Goal: Task Accomplishment & Management: Manage account settings

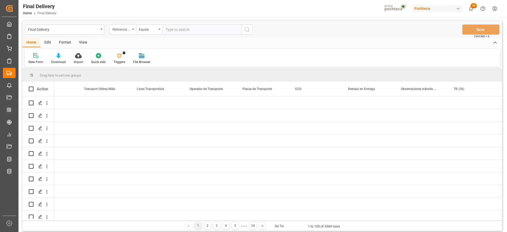
scroll to position [0, 2035]
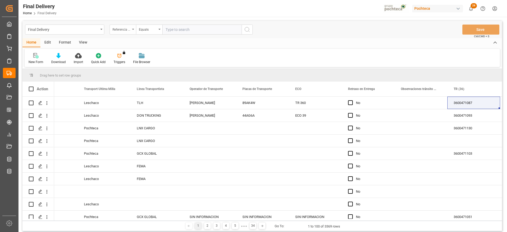
click at [119, 28] on div "Referencia Leschaco (Impo)" at bounding box center [121, 29] width 18 height 6
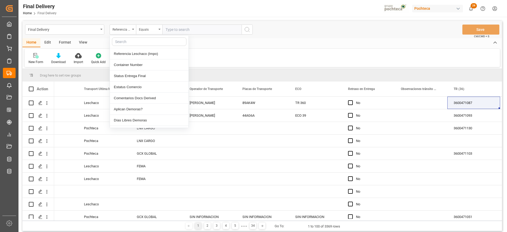
click at [147, 40] on input "text" at bounding box center [149, 41] width 74 height 8
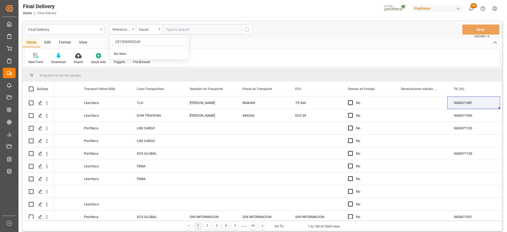
type input "251006900240"
click at [141, 41] on input "251006900240" at bounding box center [149, 41] width 74 height 8
click at [185, 30] on input "text" at bounding box center [201, 30] width 79 height 10
paste input "251006900240"
type input "251006900240"
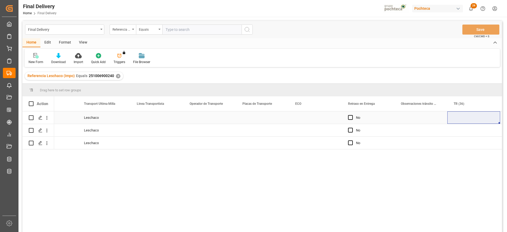
click at [172, 117] on div "Press SPACE to select this row." at bounding box center [156, 117] width 53 height 12
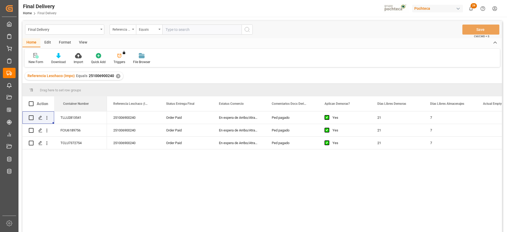
drag, startPoint x: 135, startPoint y: 105, endPoint x: 38, endPoint y: 105, distance: 96.6
click at [133, 117] on div "251006900240" at bounding box center [133, 117] width 53 height 12
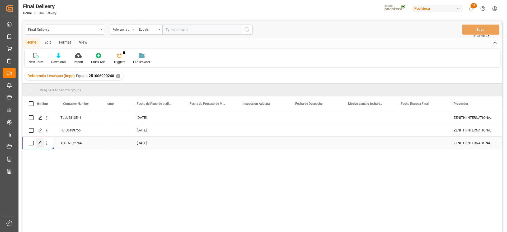
click at [40, 141] on icon "Press SPACE to select this row." at bounding box center [40, 143] width 4 height 4
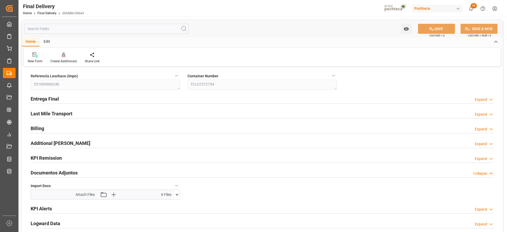
click at [176, 193] on icon at bounding box center [177, 195] width 6 height 6
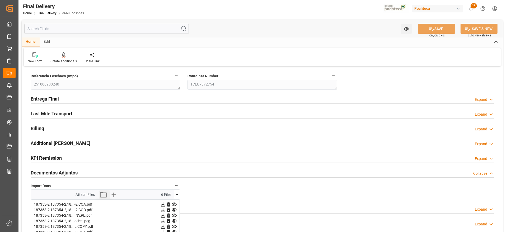
click at [101, 194] on icon "button" at bounding box center [103, 194] width 8 height 8
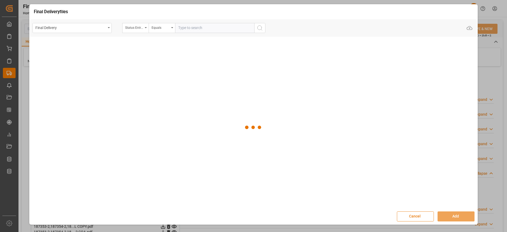
click at [420, 217] on button "Cancel" at bounding box center [415, 216] width 37 height 10
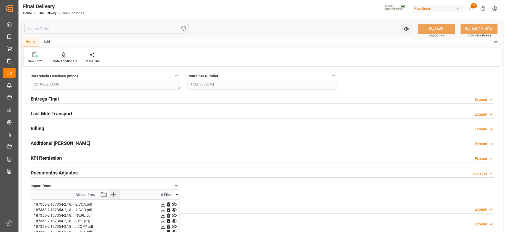
click at [119, 193] on button "Upload new file" at bounding box center [114, 194] width 11 height 8
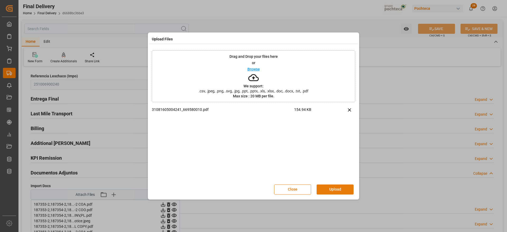
click at [339, 191] on button "Upload" at bounding box center [334, 189] width 37 height 10
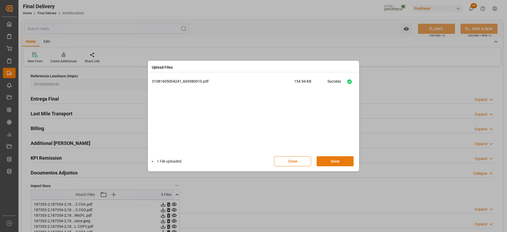
click at [343, 164] on button "Done" at bounding box center [334, 161] width 37 height 10
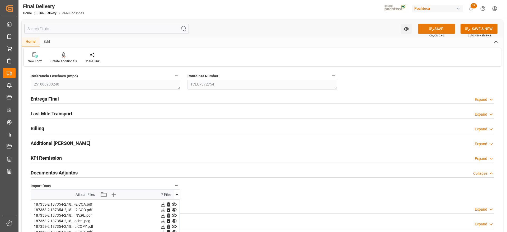
click at [440, 29] on button "SAVE" at bounding box center [436, 29] width 37 height 10
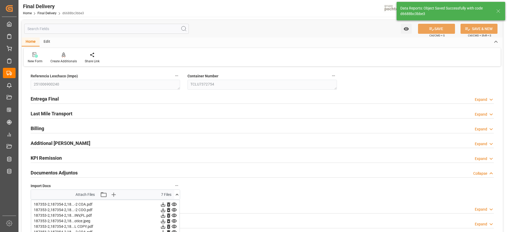
click at [176, 194] on icon at bounding box center [177, 195] width 6 height 6
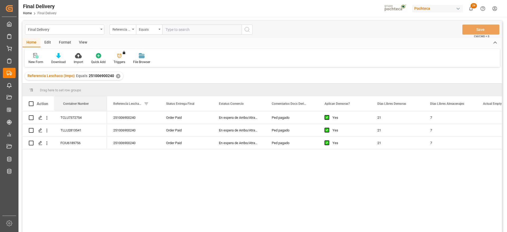
drag, startPoint x: 128, startPoint y: 104, endPoint x: 83, endPoint y: 120, distance: 47.6
click at [144, 117] on div "251006900240" at bounding box center [133, 117] width 53 height 12
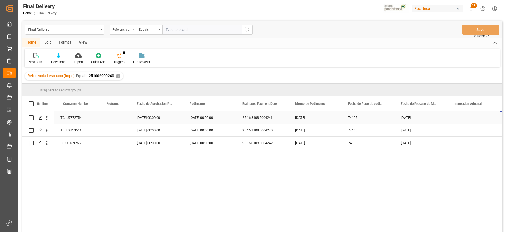
scroll to position [0, 1085]
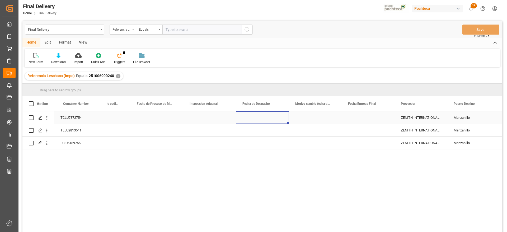
click at [260, 120] on div "Press SPACE to select this row." at bounding box center [262, 117] width 53 height 12
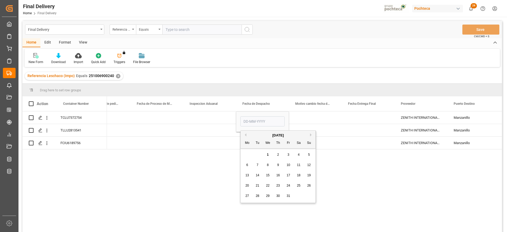
click at [247, 164] on span "6" at bounding box center [247, 165] width 2 height 4
type input "06-10-2025"
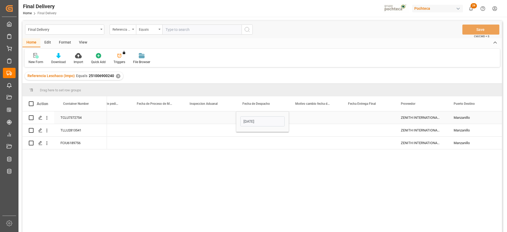
click at [369, 115] on div "Press SPACE to select this row." at bounding box center [367, 117] width 53 height 12
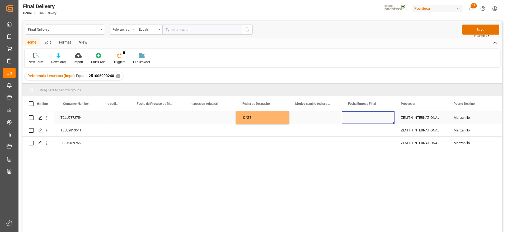
click at [369, 115] on div "Press SPACE to select this row." at bounding box center [367, 117] width 53 height 12
click at [420, 118] on div "ZENITH INTERNATIONAL GROUP CO., LIM" at bounding box center [420, 117] width 53 height 12
click at [323, 119] on div "Press SPACE to select this row." at bounding box center [315, 117] width 53 height 12
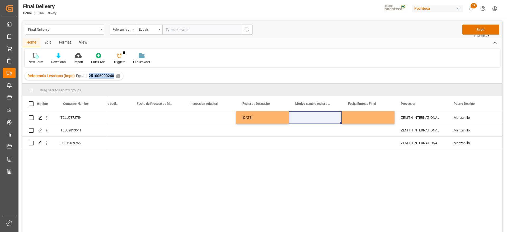
drag, startPoint x: 113, startPoint y: 75, endPoint x: 87, endPoint y: 75, distance: 26.4
click at [87, 75] on div "Referencia Leschaco (Impo) Equals 251006900240 ✕" at bounding box center [74, 76] width 98 height 8
copy span "251006900240"
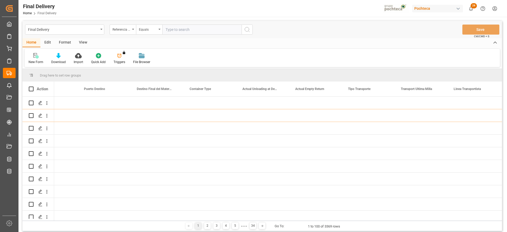
click at [164, 29] on input "text" at bounding box center [201, 30] width 79 height 10
paste input "251006900240"
type input "251006900240"
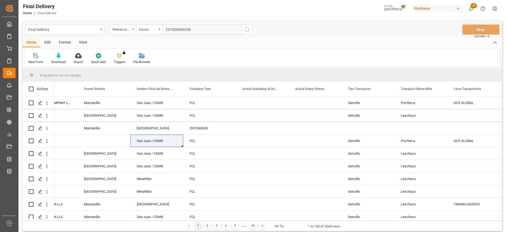
scroll to position [0, 1718]
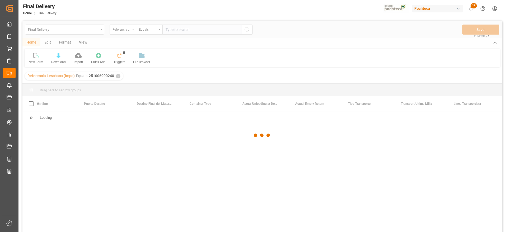
click at [245, 29] on div at bounding box center [261, 135] width 479 height 229
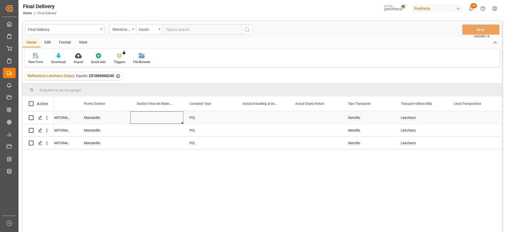
click at [170, 123] on div "Press SPACE to select this row." at bounding box center [156, 117] width 53 height 12
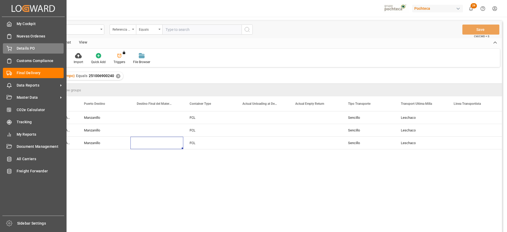
click at [18, 49] on span "Details PO" at bounding box center [40, 49] width 47 height 6
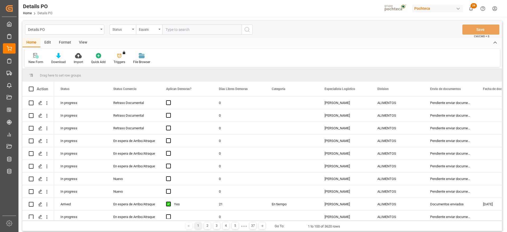
click at [123, 31] on div "Status" at bounding box center [121, 29] width 18 height 6
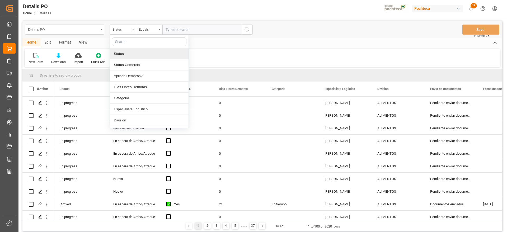
click at [124, 43] on input "text" at bounding box center [149, 41] width 74 height 8
type input "ref"
click at [138, 53] on div "Referencia Leschaco" at bounding box center [149, 53] width 79 height 11
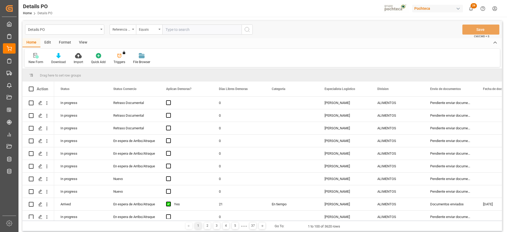
click at [178, 30] on input "text" at bounding box center [201, 30] width 79 height 10
paste input "251006900240"
type input "251006900240"
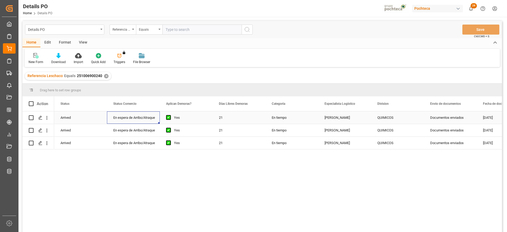
click at [133, 122] on div "En espera de Arribo/Atraque" at bounding box center [133, 118] width 40 height 12
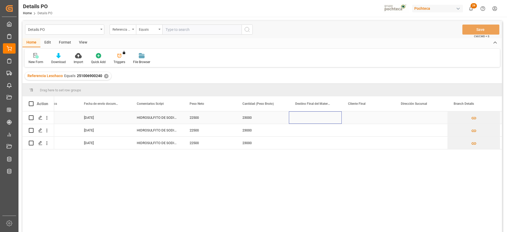
click at [316, 122] on div "Press SPACE to select this row." at bounding box center [315, 117] width 53 height 12
click at [334, 120] on input "Press SPACE to select this row." at bounding box center [315, 121] width 44 height 10
click at [325, 120] on input "Press SPACE to select this row." at bounding box center [315, 121] width 44 height 10
click at [319, 121] on input "Press SPACE to select this row." at bounding box center [315, 121] width 44 height 10
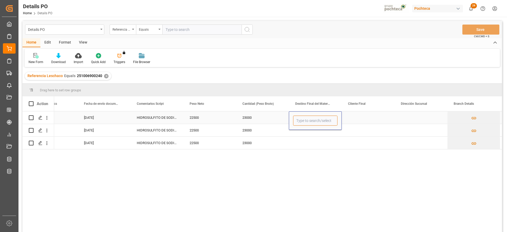
click at [319, 121] on input "Press SPACE to select this row." at bounding box center [315, 121] width 44 height 10
click at [309, 120] on input "Press SPACE to select this row." at bounding box center [315, 121] width 44 height 10
click at [311, 151] on div "Entrega Directa" at bounding box center [315, 154] width 44 height 18
type input "Entrega Directa"
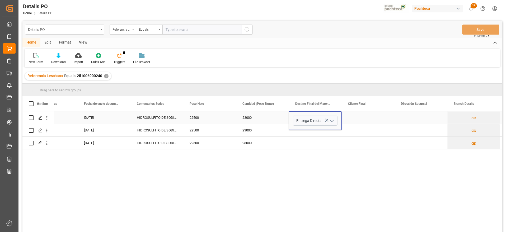
drag, startPoint x: 357, startPoint y: 115, endPoint x: 333, endPoint y: 116, distance: 23.8
click at [352, 114] on div "Press SPACE to select this row." at bounding box center [367, 117] width 53 height 12
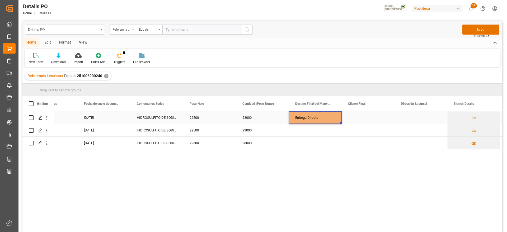
drag, startPoint x: 318, startPoint y: 116, endPoint x: 315, endPoint y: 124, distance: 8.7
click at [317, 116] on div "Entrega Directa" at bounding box center [315, 117] width 53 height 12
click at [318, 131] on div "Press SPACE to select this row." at bounding box center [315, 130] width 53 height 12
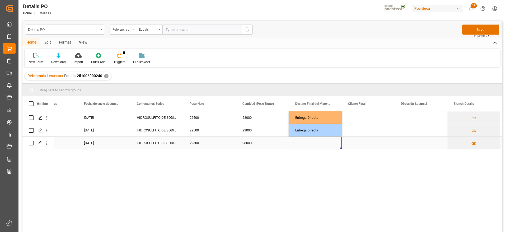
click at [318, 143] on div "Press SPACE to select this row." at bounding box center [315, 143] width 53 height 12
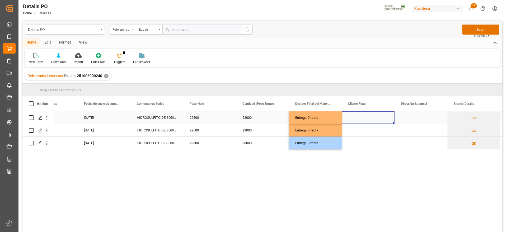
click at [358, 118] on div "Press SPACE to select this row." at bounding box center [367, 117] width 53 height 12
click at [358, 118] on input "Press SPACE to select this row." at bounding box center [368, 121] width 44 height 10
type input "KALTEX"
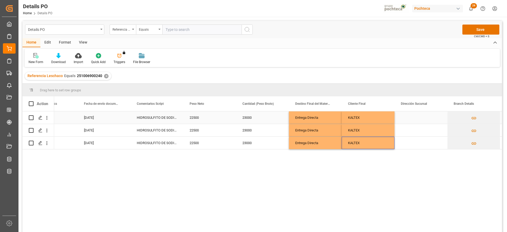
click at [404, 111] on div "Press SPACE to select this row." at bounding box center [420, 117] width 53 height 12
click at [482, 28] on button "Save" at bounding box center [480, 30] width 37 height 10
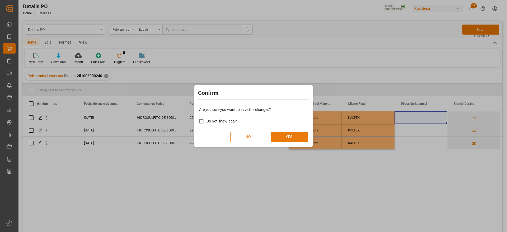
click at [282, 135] on button "YES" at bounding box center [289, 137] width 37 height 10
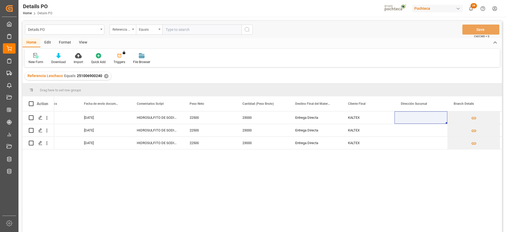
click at [106, 75] on div "✕" at bounding box center [106, 76] width 4 height 4
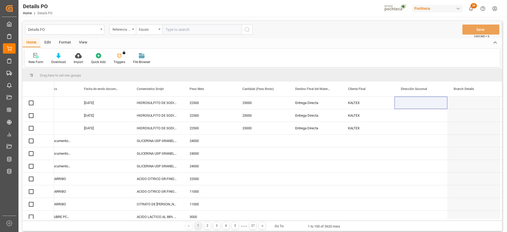
click at [124, 29] on div "Referencia Leschaco" at bounding box center [121, 29] width 18 height 6
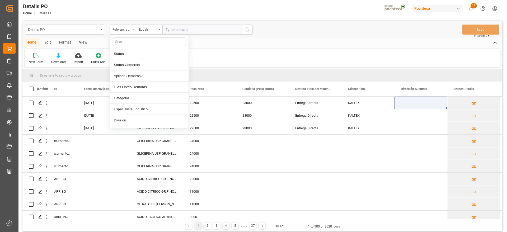
click at [125, 37] on input "text" at bounding box center [149, 41] width 74 height 8
type input "orde"
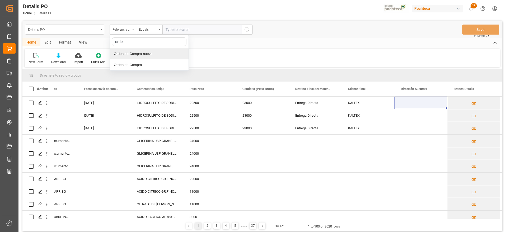
click at [146, 54] on div "Orden de Compra nuevo" at bounding box center [149, 53] width 79 height 11
click at [185, 31] on input "text" at bounding box center [201, 30] width 79 height 10
paste input "5000306160"
type input "5000306160"
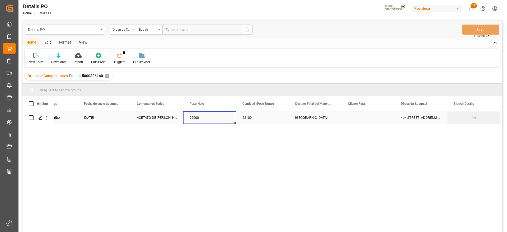
click at [235, 120] on div "22000" at bounding box center [209, 117] width 53 height 12
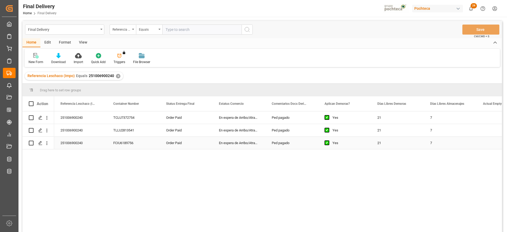
click at [284, 141] on div "Ped pagado" at bounding box center [291, 143] width 53 height 12
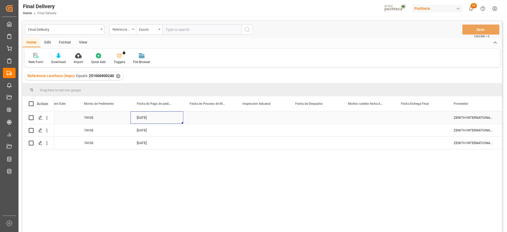
click at [146, 118] on div "[DATE]" at bounding box center [156, 117] width 53 height 12
click at [320, 120] on div "Press SPACE to select this row." at bounding box center [315, 117] width 53 height 12
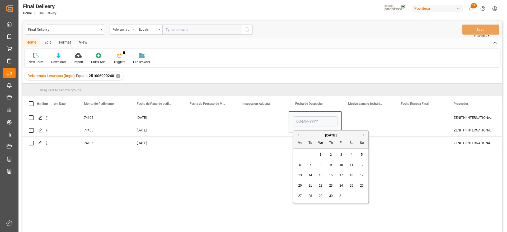
click at [301, 164] on span "6" at bounding box center [300, 165] width 2 height 4
type input "06-10-2025"
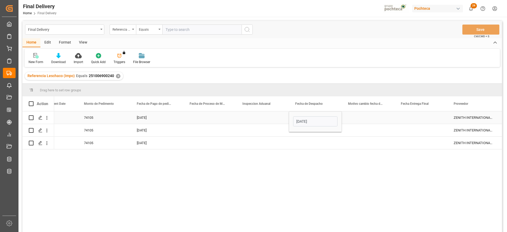
click at [371, 123] on div "Press SPACE to select this row." at bounding box center [367, 117] width 53 height 12
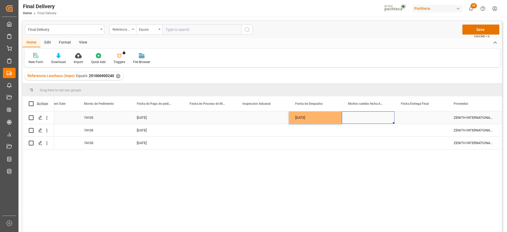
click at [417, 118] on div "Press SPACE to select this row." at bounding box center [420, 117] width 53 height 12
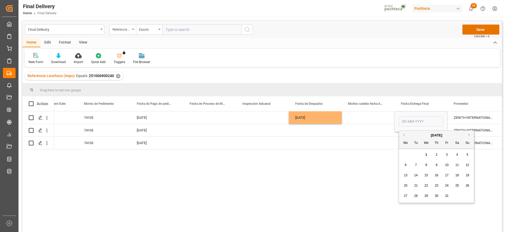
click at [425, 164] on span "8" at bounding box center [426, 165] width 2 height 4
type input "08-10-2025"
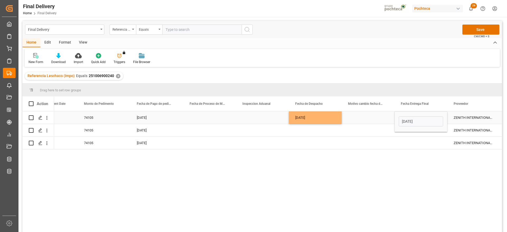
click at [377, 123] on div "Press SPACE to select this row." at bounding box center [367, 117] width 53 height 12
click at [420, 118] on div "08-10-2025" at bounding box center [420, 117] width 53 height 12
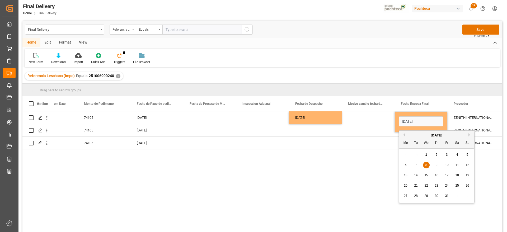
click at [414, 162] on div "7" at bounding box center [415, 165] width 7 height 6
type input "07-10-2025"
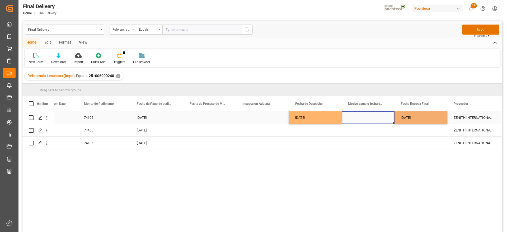
click at [376, 116] on div "Press SPACE to select this row." at bounding box center [367, 117] width 53 height 12
click at [316, 120] on div "06-10-2025" at bounding box center [315, 117] width 53 height 12
click at [419, 118] on div "07-10-2025" at bounding box center [420, 117] width 53 height 12
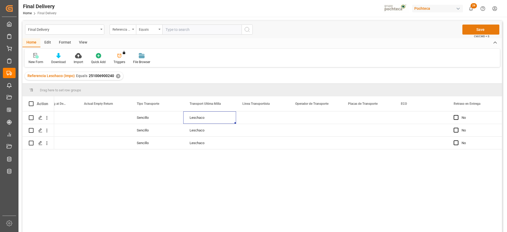
click at [495, 27] on button "Save" at bounding box center [480, 30] width 37 height 10
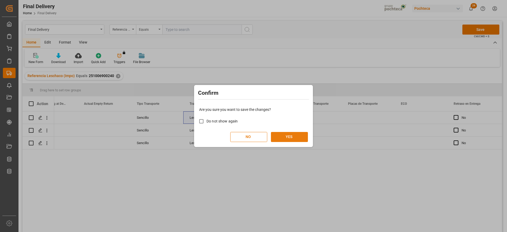
click at [299, 137] on button "YES" at bounding box center [289, 137] width 37 height 10
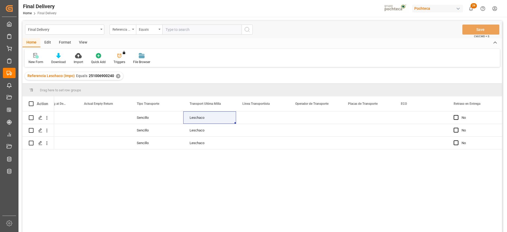
click at [118, 77] on div "✕" at bounding box center [118, 76] width 4 height 4
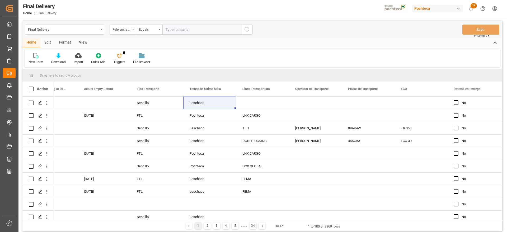
click at [191, 31] on input "text" at bounding box center [201, 30] width 79 height 10
paste input "251006900117"
type input "251006900117"
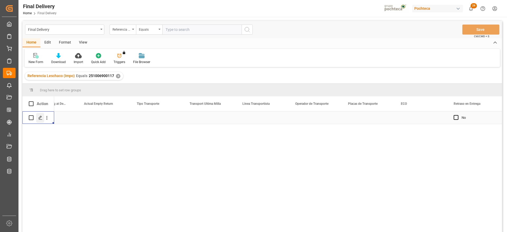
click at [36, 117] on div "Press SPACE to select this row." at bounding box center [40, 118] width 8 height 10
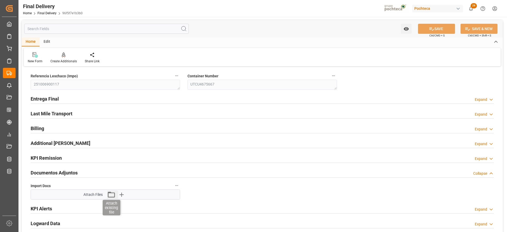
click at [112, 192] on icon "button" at bounding box center [111, 194] width 8 height 8
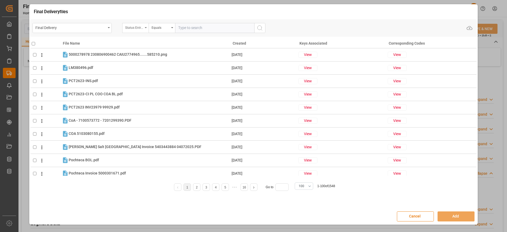
click at [135, 27] on div "Status Entrega Final" at bounding box center [134, 27] width 18 height 6
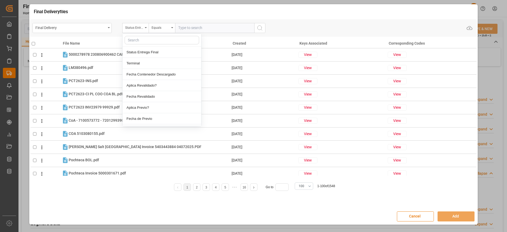
click at [144, 39] on input "text" at bounding box center [162, 40] width 74 height 8
type input "orde"
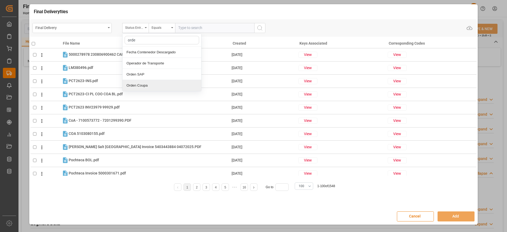
click at [160, 87] on div "Orden Coupa" at bounding box center [161, 85] width 79 height 11
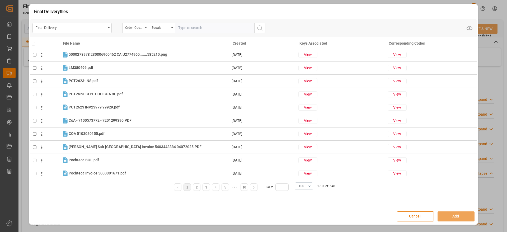
click at [132, 27] on div "Orden Coupa" at bounding box center [134, 27] width 18 height 6
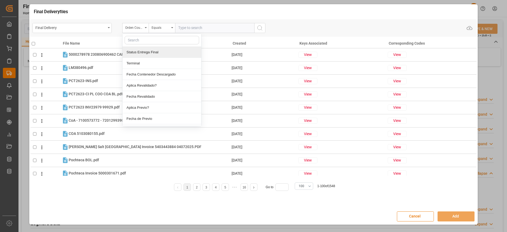
click at [141, 43] on input "text" at bounding box center [162, 40] width 74 height 8
type input "orde"
click at [93, 29] on div "Final Delivery" at bounding box center [70, 27] width 70 height 7
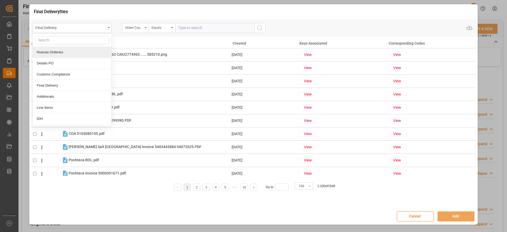
click at [83, 55] on div "Nuevas Ordenes" at bounding box center [72, 52] width 79 height 11
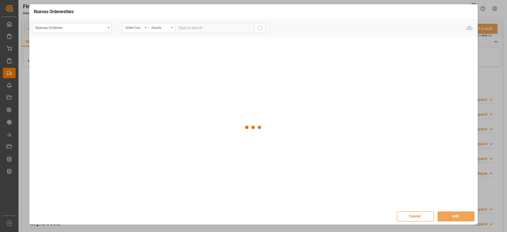
click at [95, 28] on div "Nuevas Ordenes" at bounding box center [70, 27] width 70 height 7
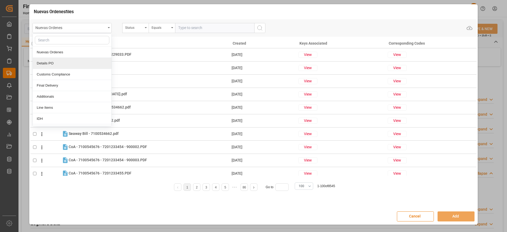
click at [74, 64] on div "Details PO" at bounding box center [72, 63] width 79 height 11
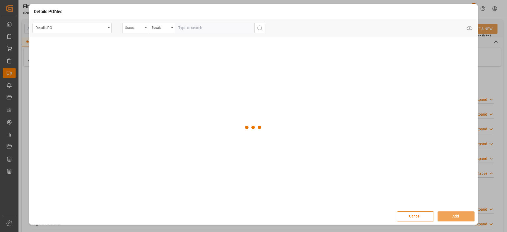
click at [132, 29] on div "Status" at bounding box center [134, 27] width 18 height 6
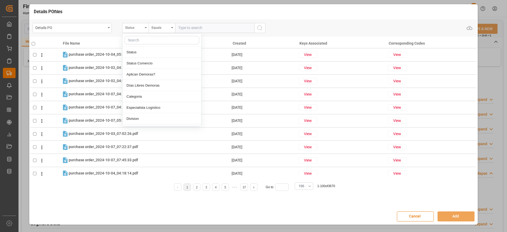
click at [138, 40] on input "text" at bounding box center [162, 40] width 74 height 8
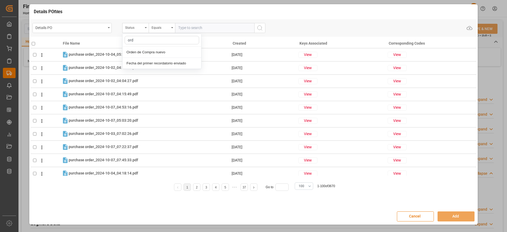
type input "orde"
click at [150, 55] on div "Orden de Compra nuevo" at bounding box center [161, 52] width 79 height 11
click at [192, 27] on input "text" at bounding box center [214, 28] width 79 height 10
paste input "5000306160"
type input "5000306160"
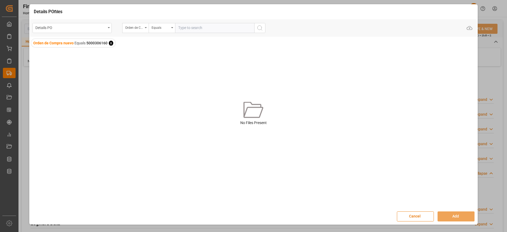
click at [110, 43] on span "x" at bounding box center [111, 43] width 4 height 5
click at [190, 24] on input "text" at bounding box center [214, 28] width 79 height 10
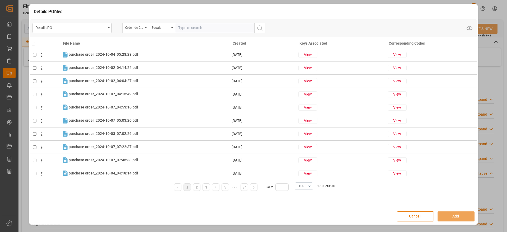
paste input "5000306160"
type input "5000306160"
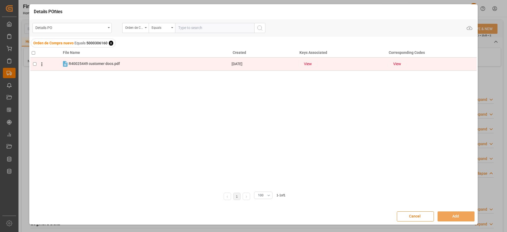
click at [34, 65] on input "checkbox" at bounding box center [34, 63] width 3 height 3
checkbox input "true"
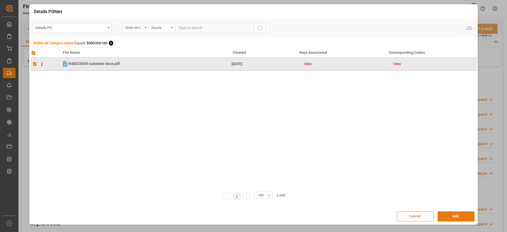
click at [463, 215] on button "Add" at bounding box center [455, 216] width 37 height 10
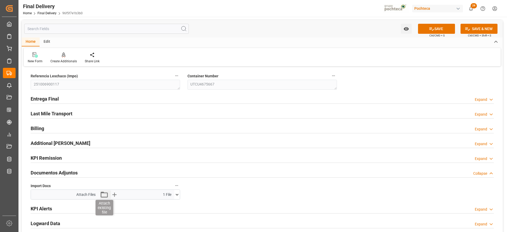
click at [107, 196] on icon "button" at bounding box center [104, 194] width 8 height 8
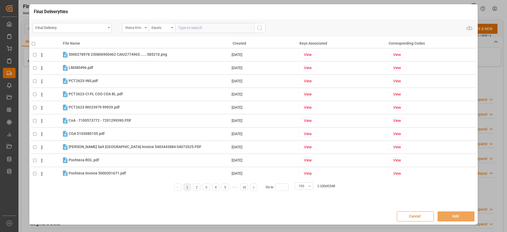
click at [415, 212] on button "Cancel" at bounding box center [415, 216] width 37 height 10
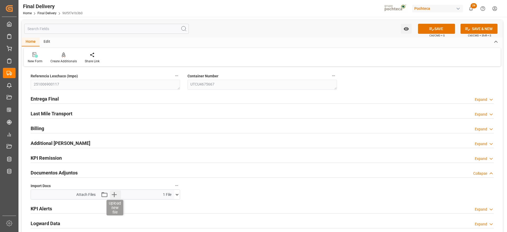
click at [113, 196] on icon "button" at bounding box center [114, 194] width 8 height 8
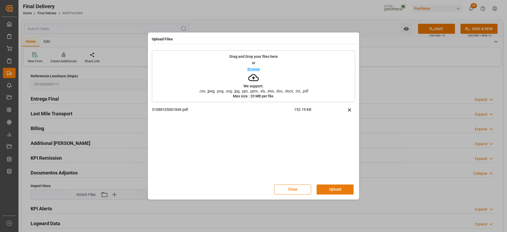
click at [338, 191] on button "Upload" at bounding box center [334, 189] width 37 height 10
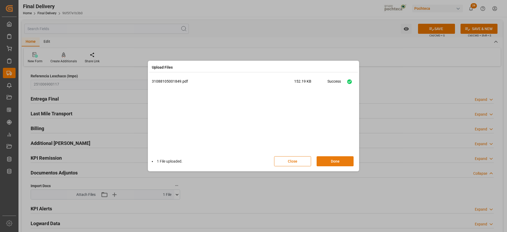
click at [338, 160] on button "Done" at bounding box center [334, 161] width 37 height 10
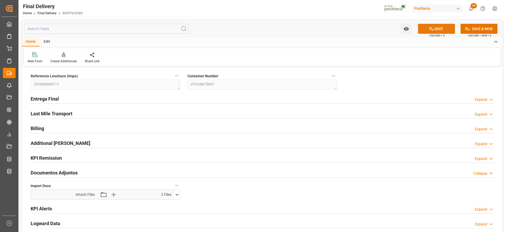
click at [441, 28] on button "SAVE" at bounding box center [436, 29] width 37 height 10
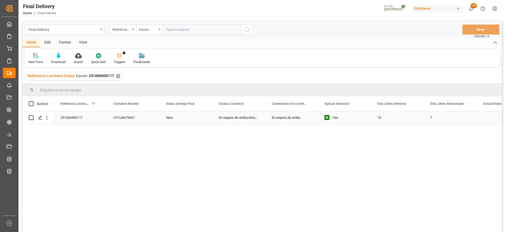
click at [241, 116] on div "En espera de Arribo/Atraque" at bounding box center [238, 117] width 53 height 12
click at [132, 120] on div "Press SPACE to select this row." at bounding box center [133, 117] width 53 height 12
click at [132, 120] on input "Press SPACE to select this row." at bounding box center [133, 121] width 44 height 10
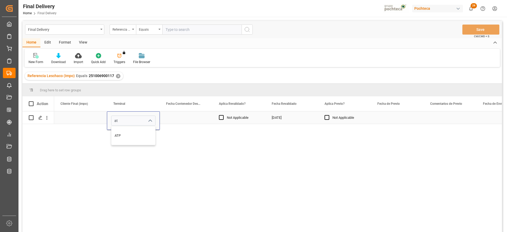
type input "a"
click at [141, 137] on div "ATP" at bounding box center [133, 135] width 44 height 18
type input "ATP"
click at [397, 115] on div "Press SPACE to select this row." at bounding box center [397, 117] width 53 height 12
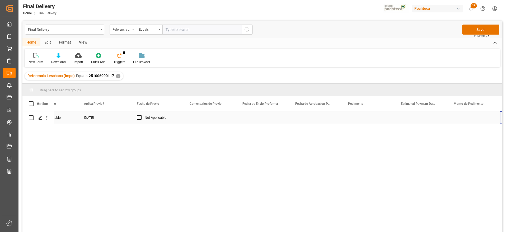
scroll to position [0, 927]
click at [268, 118] on div "Press SPACE to select this row." at bounding box center [262, 117] width 53 height 12
click at [267, 121] on div "Press SPACE to select this row." at bounding box center [262, 117] width 53 height 12
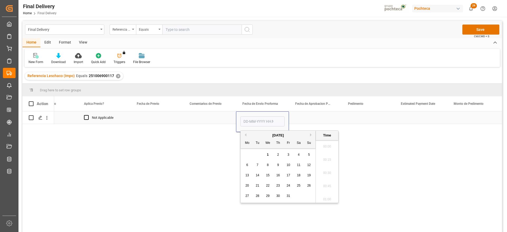
scroll to position [516, 0]
click at [245, 134] on button "Previous Month" at bounding box center [244, 134] width 3 height 3
click at [244, 134] on button "Previous Month" at bounding box center [244, 134] width 3 height 3
click at [297, 194] on span "30" at bounding box center [298, 196] width 3 height 4
click at [288, 196] on span "29" at bounding box center [287, 196] width 3 height 4
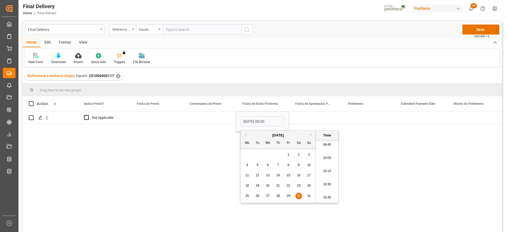
type input "29-08-2025 00:00"
click at [307, 117] on div "Press SPACE to select this row." at bounding box center [315, 117] width 53 height 12
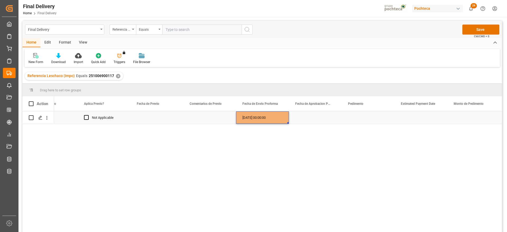
click at [278, 118] on div "29-08-2025 00:00:00" at bounding box center [262, 117] width 53 height 12
click at [315, 119] on div "Press SPACE to select this row." at bounding box center [315, 117] width 53 height 12
click at [362, 119] on div "Press SPACE to select this row." at bounding box center [367, 117] width 53 height 12
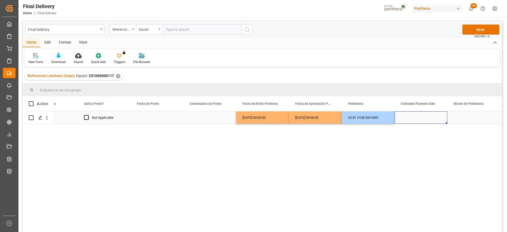
click at [424, 120] on div "Press SPACE to select this row." at bounding box center [420, 117] width 53 height 12
click at [420, 116] on div "Press SPACE to select this row." at bounding box center [420, 117] width 53 height 12
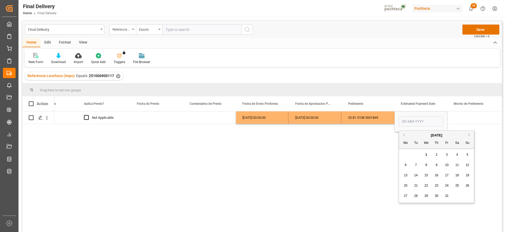
click at [428, 153] on div "1" at bounding box center [426, 155] width 7 height 6
type input "01-10-2025"
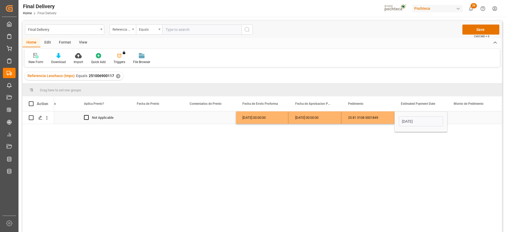
click at [458, 118] on div "Press SPACE to select this row." at bounding box center [473, 117] width 53 height 12
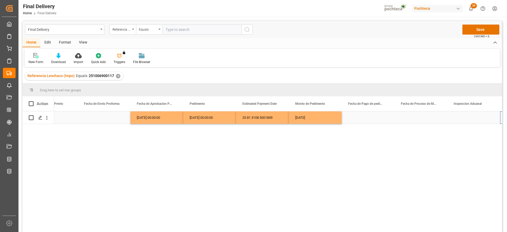
scroll to position [0, 1085]
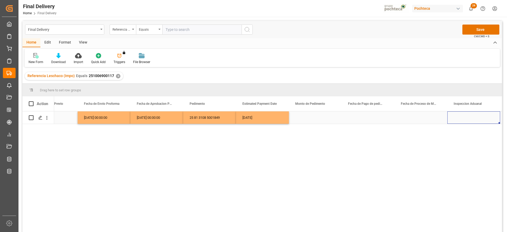
click at [321, 121] on div "Press SPACE to select this row." at bounding box center [315, 117] width 53 height 12
click at [311, 116] on div "Press SPACE to select this row." at bounding box center [315, 117] width 53 height 12
click at [311, 116] on input "Press SPACE to select this row." at bounding box center [315, 121] width 44 height 10
paste input "62505"
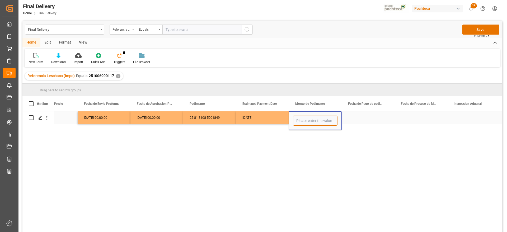
type input "62505"
click at [271, 121] on div "01-10-2025" at bounding box center [262, 117] width 53 height 12
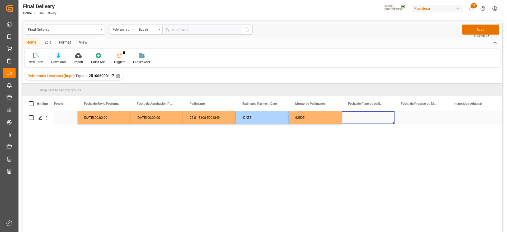
click at [373, 114] on div "Press SPACE to select this row." at bounding box center [367, 117] width 53 height 12
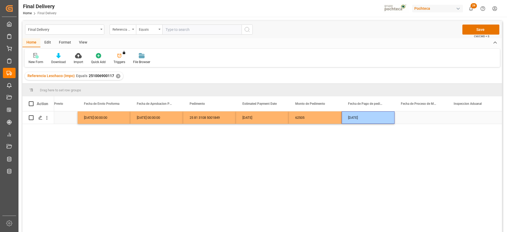
click at [420, 114] on div "Press SPACE to select this row." at bounding box center [420, 117] width 53 height 12
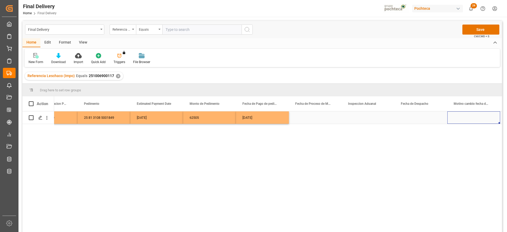
scroll to position [0, 1243]
click at [373, 118] on div "Press SPACE to select this row." at bounding box center [367, 117] width 53 height 12
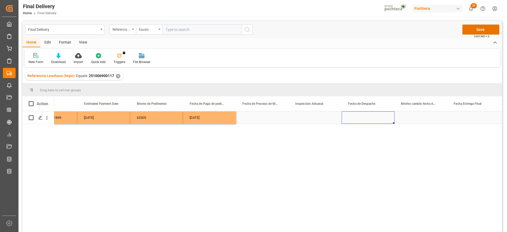
click at [373, 118] on div "Press SPACE to select this row." at bounding box center [367, 117] width 53 height 12
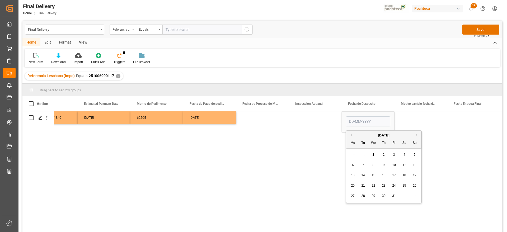
click at [383, 154] on span "2" at bounding box center [384, 155] width 2 height 4
type input "02-10-2025"
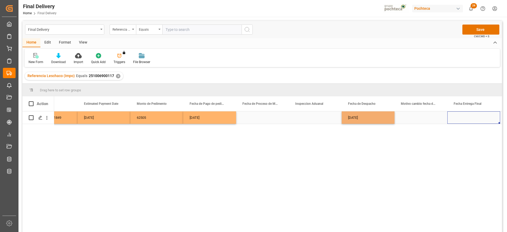
click at [466, 118] on div "Press SPACE to select this row." at bounding box center [473, 117] width 53 height 12
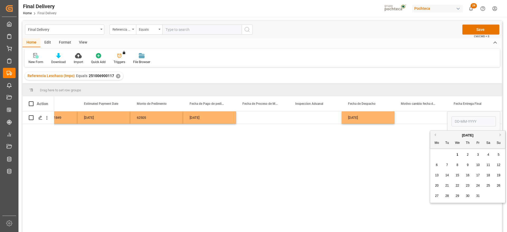
click at [477, 156] on span "3" at bounding box center [478, 155] width 2 height 4
type input "03-10-2025"
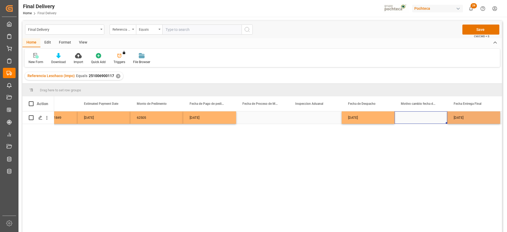
click at [427, 118] on div "Press SPACE to select this row." at bounding box center [420, 117] width 53 height 12
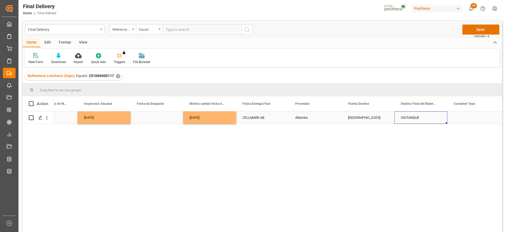
scroll to position [0, 1507]
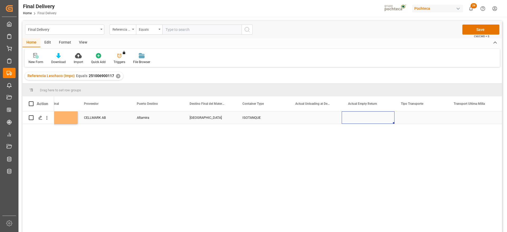
click at [367, 118] on div "Press SPACE to select this row." at bounding box center [367, 117] width 53 height 12
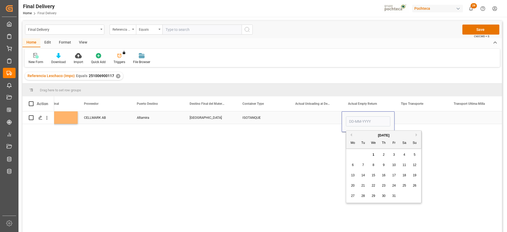
click at [416, 115] on div "Press SPACE to select this row." at bounding box center [420, 117] width 53 height 12
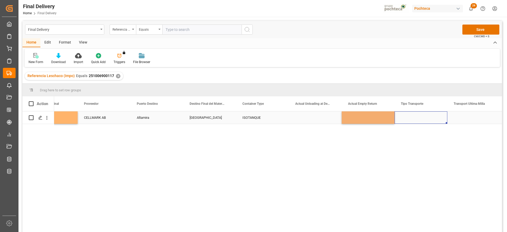
click at [416, 115] on div "Press SPACE to select this row." at bounding box center [420, 117] width 53 height 12
click at [433, 118] on button "Select" at bounding box center [420, 121] width 44 height 10
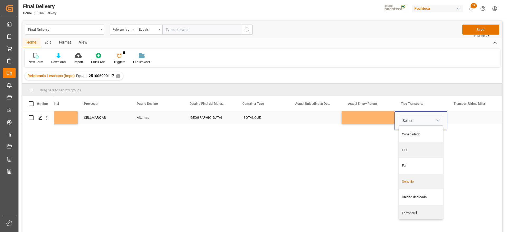
click at [426, 185] on div "Sencillo" at bounding box center [421, 182] width 44 height 16
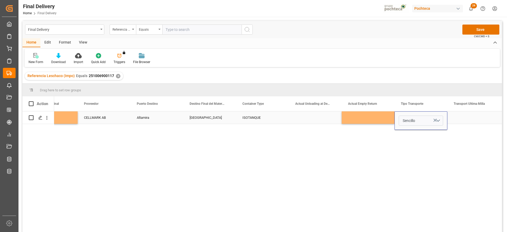
click at [473, 116] on div "Press SPACE to select this row." at bounding box center [473, 117] width 53 height 12
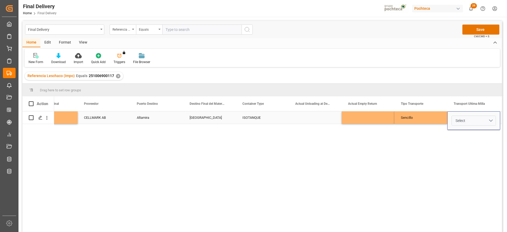
click at [493, 120] on button "Select" at bounding box center [473, 121] width 44 height 10
click at [469, 135] on div "Leschaco" at bounding box center [473, 134] width 38 height 5
click at [424, 118] on div "Sencillo" at bounding box center [420, 117] width 53 height 12
click at [484, 28] on button "Save" at bounding box center [480, 30] width 37 height 10
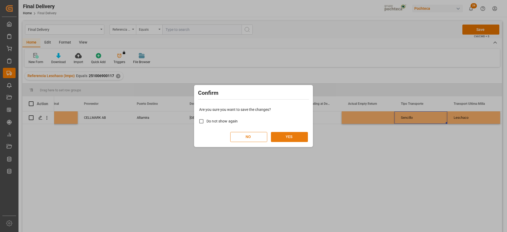
drag, startPoint x: 284, startPoint y: 141, endPoint x: 283, endPoint y: 138, distance: 2.7
click at [283, 140] on button "YES" at bounding box center [289, 137] width 37 height 10
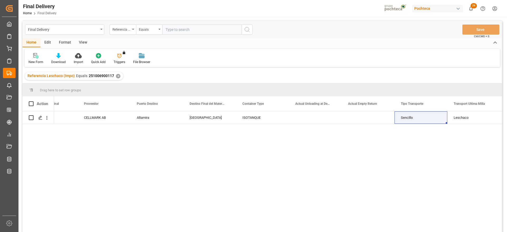
click at [324, 151] on div "03-10-2025 CELLMARK AB Altamira Monterrey ISOTANQUE Sencillo Leschaco" at bounding box center [278, 173] width 448 height 124
drag, startPoint x: 117, startPoint y: 74, endPoint x: 117, endPoint y: 69, distance: 4.5
click at [117, 74] on div "✕" at bounding box center [118, 76] width 4 height 4
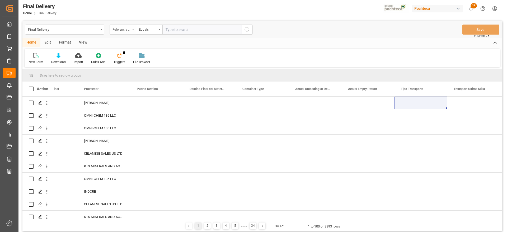
click at [115, 27] on div "Referencia Leschaco (Impo)" at bounding box center [121, 29] width 18 height 6
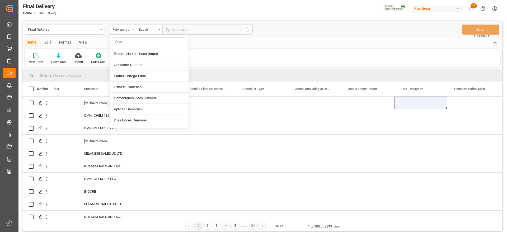
click at [125, 44] on input "text" at bounding box center [149, 41] width 74 height 8
type input "orde"
click at [142, 98] on div "Orden de compra" at bounding box center [149, 98] width 79 height 11
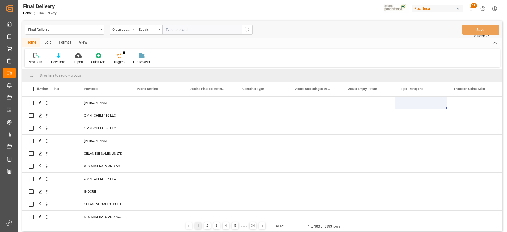
click at [172, 32] on input "text" at bounding box center [201, 30] width 79 height 10
paste input "5000307234"
type input "5000307234"
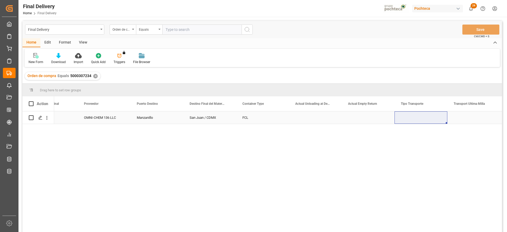
click at [286, 121] on div "FCL" at bounding box center [262, 117] width 53 height 12
click at [40, 117] on polygon "Press SPACE to select this row." at bounding box center [40, 117] width 3 height 3
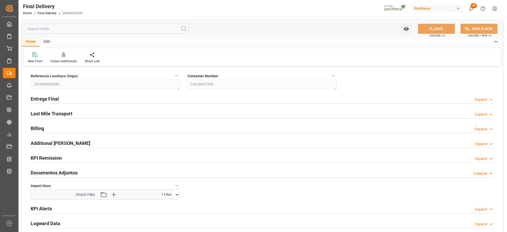
click at [178, 195] on icon at bounding box center [177, 195] width 6 height 6
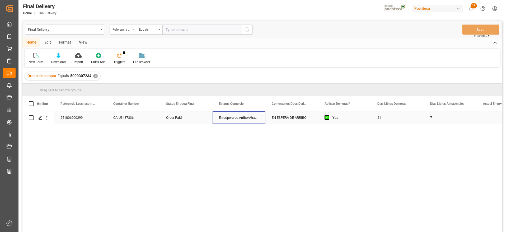
click at [217, 119] on div "En espera de Arribo/Atraque" at bounding box center [238, 117] width 53 height 12
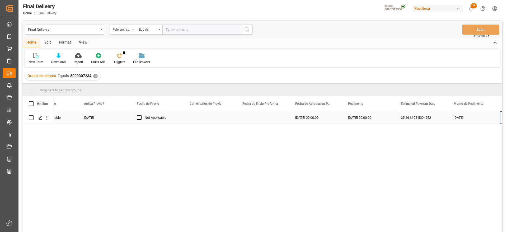
scroll to position [0, 927]
click at [322, 119] on div "Press SPACE to select this row." at bounding box center [315, 117] width 53 height 12
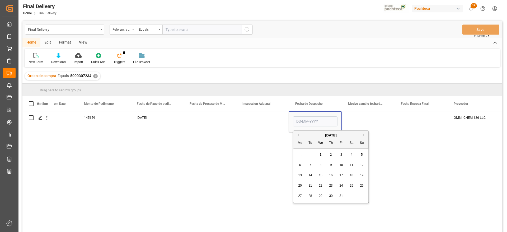
click at [329, 155] on div "2" at bounding box center [330, 155] width 7 height 6
type input "02-10-2025"
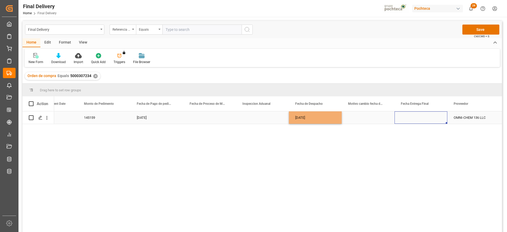
click at [418, 118] on div "Press SPACE to select this row." at bounding box center [420, 117] width 53 height 12
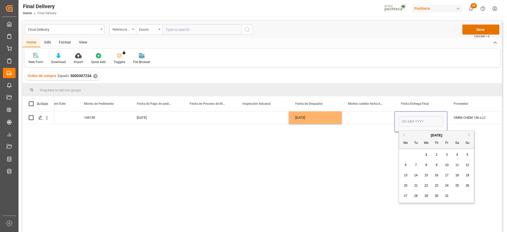
click at [447, 155] on span "3" at bounding box center [447, 155] width 2 height 4
type input "03-10-2025"
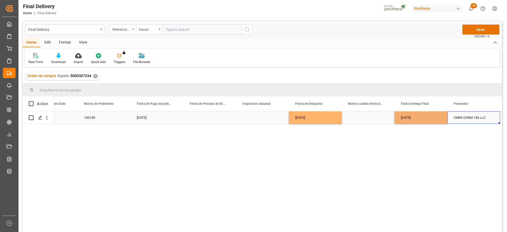
click at [468, 118] on div "OMNI-CHEM 136 LLC" at bounding box center [473, 117] width 53 height 12
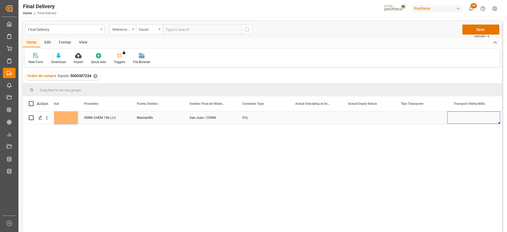
click at [418, 118] on div "Press SPACE to select this row." at bounding box center [420, 117] width 53 height 12
click at [437, 118] on button "Select" at bounding box center [420, 121] width 44 height 10
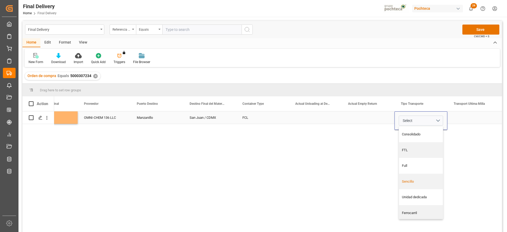
click at [423, 179] on div "Sencillo" at bounding box center [421, 181] width 38 height 5
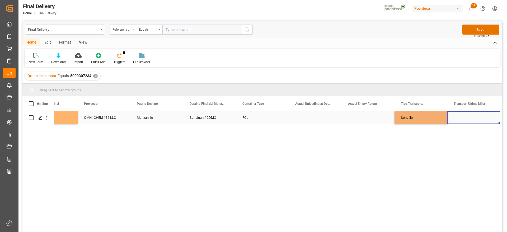
click at [485, 117] on div "Press SPACE to select this row." at bounding box center [473, 117] width 53 height 12
click at [492, 117] on button "Select" at bounding box center [473, 121] width 44 height 10
click at [471, 132] on div "Leschaco" at bounding box center [473, 134] width 38 height 5
click at [430, 117] on div "Sencillo" at bounding box center [420, 117] width 53 height 12
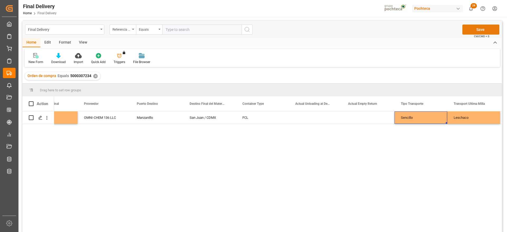
click at [489, 26] on button "Save" at bounding box center [480, 30] width 37 height 10
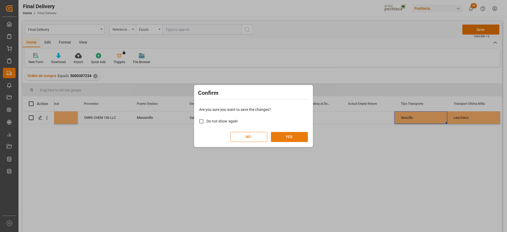
click at [285, 137] on button "YES" at bounding box center [289, 137] width 37 height 10
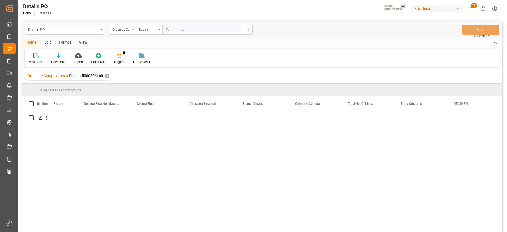
scroll to position [0, 1613]
click at [107, 75] on div "✕" at bounding box center [107, 76] width 4 height 4
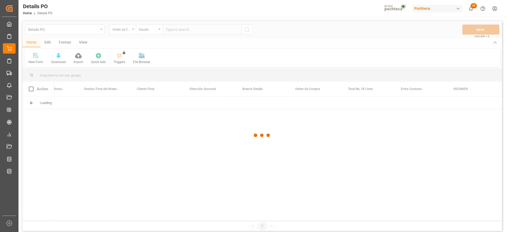
click at [184, 30] on div at bounding box center [261, 135] width 479 height 229
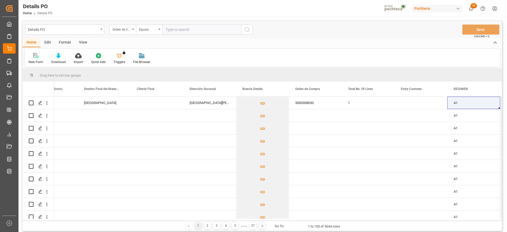
click at [184, 30] on input "text" at bounding box center [201, 30] width 79 height 10
paste input "5000307234"
type input "5000307234"
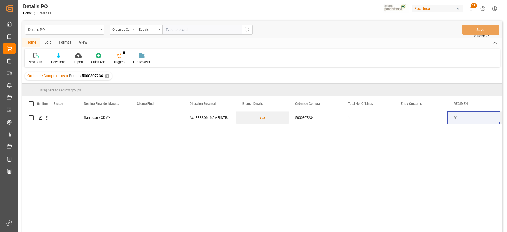
click at [106, 76] on div "✕" at bounding box center [107, 76] width 4 height 4
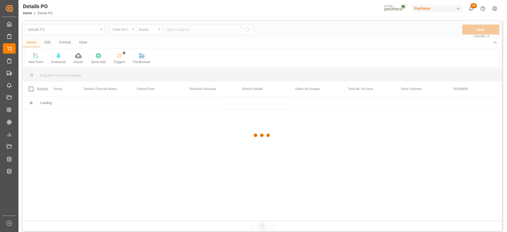
click at [184, 28] on div at bounding box center [261, 135] width 479 height 229
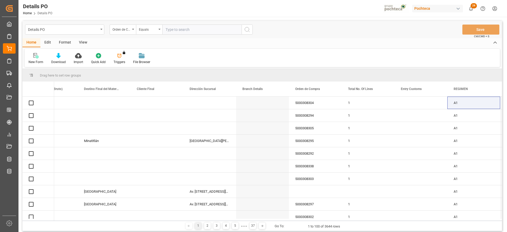
click at [180, 30] on input "text" at bounding box center [201, 30] width 79 height 10
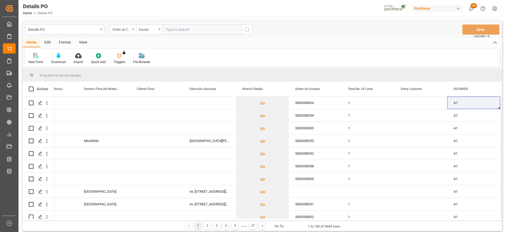
paste input "5000308199"
type input "5000308199"
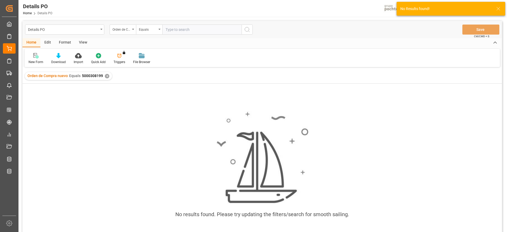
click at [103, 75] on div "Orden de Compra nuevo Equals 5000308199 ✕" at bounding box center [68, 76] width 87 height 8
click at [107, 76] on div "✕" at bounding box center [107, 76] width 4 height 4
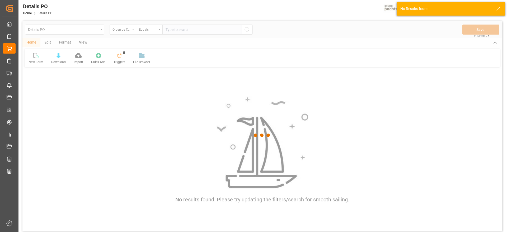
click at [179, 30] on div at bounding box center [261, 135] width 479 height 229
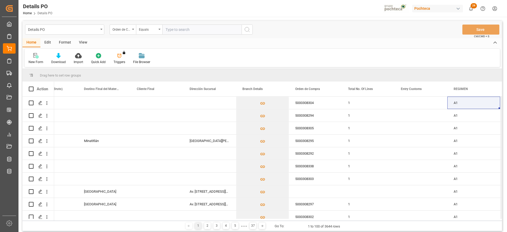
click at [184, 25] on input "text" at bounding box center [201, 30] width 79 height 10
paste input "5000308199"
type input "5000308199"
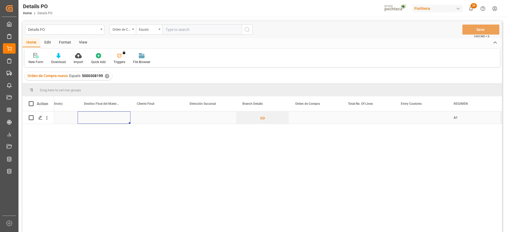
click at [103, 114] on div "Press SPACE to select this row." at bounding box center [104, 117] width 53 height 12
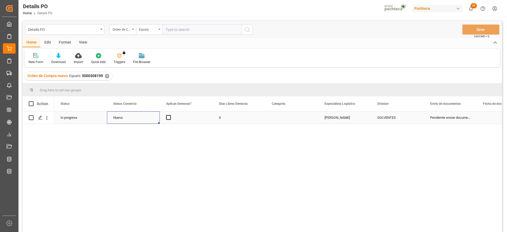
click at [117, 119] on div "Nuevo" at bounding box center [133, 118] width 40 height 12
click at [151, 121] on icon "open menu" at bounding box center [150, 121] width 6 height 6
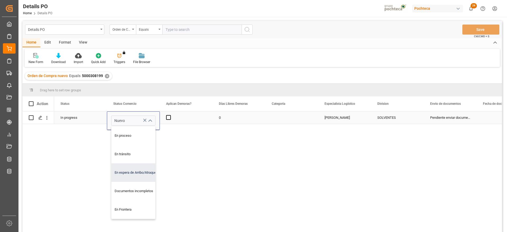
click at [141, 170] on div "En espera de Arribo/Atraque" at bounding box center [136, 172] width 50 height 18
type input "En espera de Arribo/Atraque"
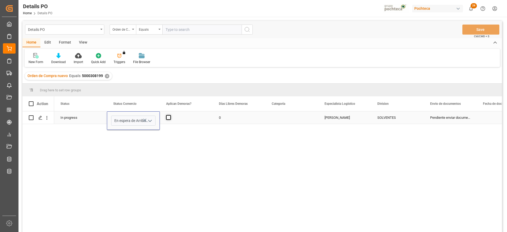
click at [169, 118] on span "Press SPACE to select this row." at bounding box center [168, 117] width 5 height 5
click at [170, 115] on input "Press SPACE to select this row." at bounding box center [170, 115] width 0 height 0
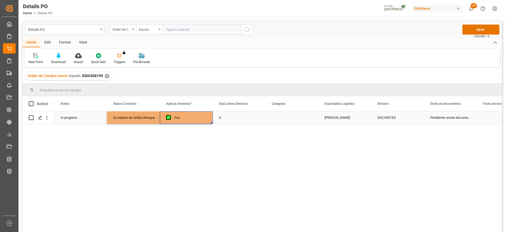
click at [230, 123] on div "0" at bounding box center [238, 117] width 53 height 12
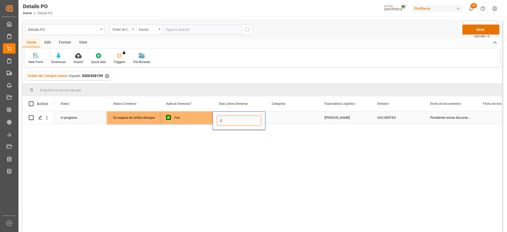
click at [235, 120] on input "0" at bounding box center [239, 121] width 44 height 10
type input "12"
click at [300, 114] on div "Press SPACE to select this row." at bounding box center [291, 117] width 53 height 12
click at [303, 114] on div "Press SPACE to select this row." at bounding box center [291, 117] width 53 height 12
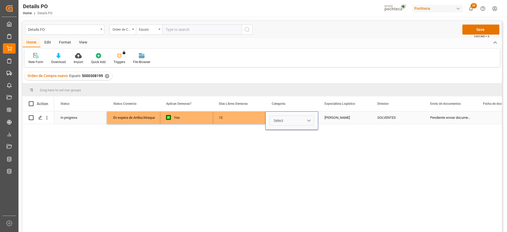
click at [308, 119] on button "Select" at bounding box center [291, 121] width 44 height 10
click at [297, 152] on div "En tiempo" at bounding box center [292, 150] width 38 height 5
click at [353, 117] on div "[PERSON_NAME]" at bounding box center [344, 117] width 53 height 12
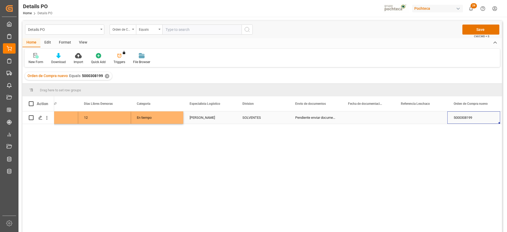
scroll to position [0, 188]
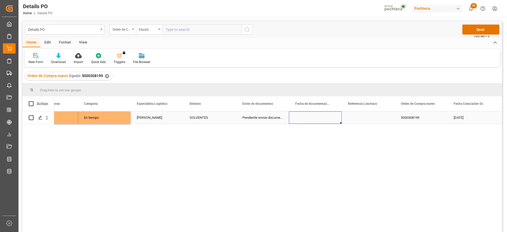
click at [324, 121] on div "Press SPACE to select this row." at bounding box center [315, 117] width 53 height 12
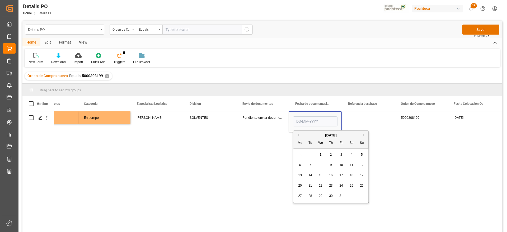
click at [319, 195] on span "29" at bounding box center [320, 196] width 3 height 4
type input "29-10-2025"
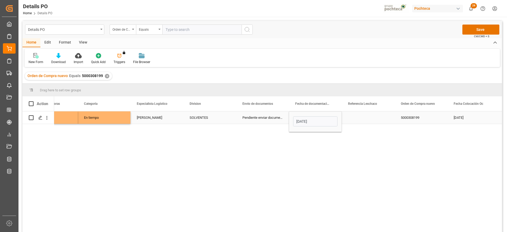
click at [363, 120] on div "Press SPACE to select this row." at bounding box center [367, 117] width 53 height 12
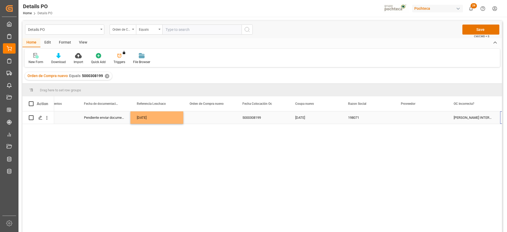
scroll to position [0, 399]
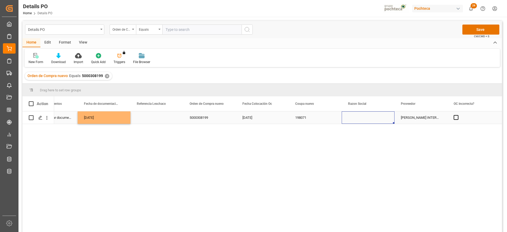
click at [377, 117] on div "Press SPACE to select this row." at bounding box center [367, 117] width 53 height 12
click at [379, 117] on div "Press SPACE to select this row." at bounding box center [367, 117] width 53 height 12
click at [386, 118] on div "Press SPACE to select this row." at bounding box center [367, 117] width 53 height 12
click at [387, 120] on icon "open menu" at bounding box center [384, 121] width 6 height 6
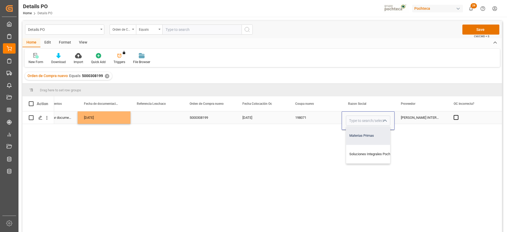
click at [374, 136] on div "Materias Primas" at bounding box center [373, 135] width 54 height 18
type input "Materias Primas"
click at [428, 116] on div "TIANJIN CHENGYI INTERNATIONAL TRADI" at bounding box center [420, 117] width 53 height 12
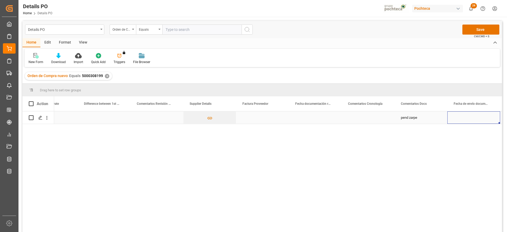
click at [255, 117] on div "Press SPACE to select this row." at bounding box center [262, 117] width 53 height 12
click at [323, 120] on div "Press SPACE to select this row." at bounding box center [315, 117] width 53 height 12
click at [322, 120] on div "Press SPACE to select this row." at bounding box center [315, 117] width 53 height 12
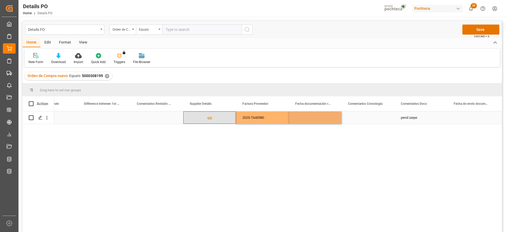
click at [219, 115] on button "Press SPACE to select this row." at bounding box center [209, 118] width 52 height 12
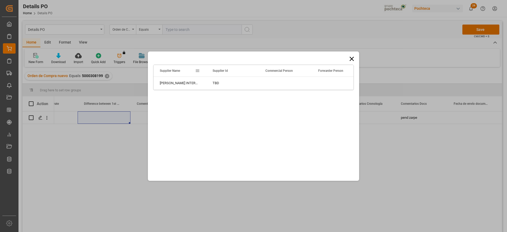
click at [350, 58] on icon at bounding box center [351, 58] width 7 height 7
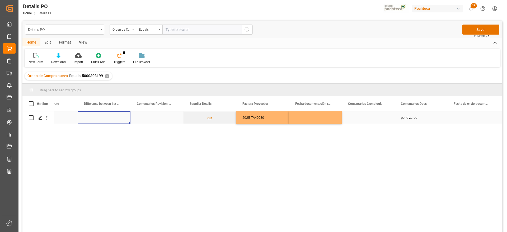
click at [118, 117] on div "Press SPACE to select this row." at bounding box center [104, 117] width 53 height 12
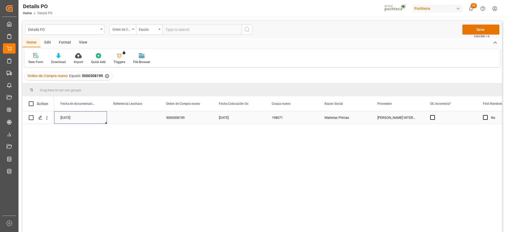
click at [80, 120] on div "29-10-2025" at bounding box center [80, 117] width 53 height 12
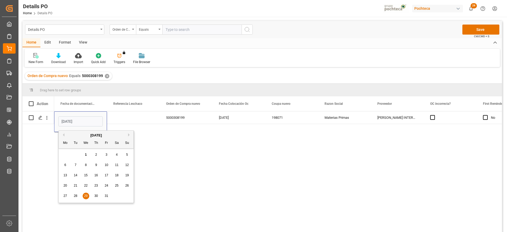
click at [64, 134] on button "Previous Month" at bounding box center [62, 134] width 3 height 3
click at [65, 196] on span "29" at bounding box center [64, 196] width 3 height 4
type input "29-09-2025"
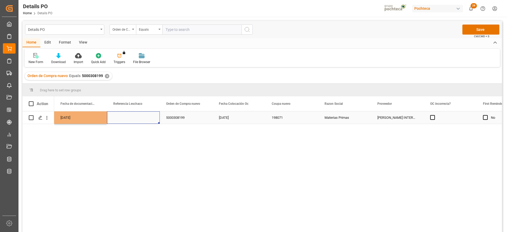
drag, startPoint x: 129, startPoint y: 122, endPoint x: 84, endPoint y: 122, distance: 44.6
click at [128, 122] on div "Press SPACE to select this row." at bounding box center [133, 117] width 53 height 12
click at [68, 119] on div "29-09-2025" at bounding box center [80, 117] width 53 height 12
click at [188, 117] on div "5000308199" at bounding box center [186, 117] width 53 height 12
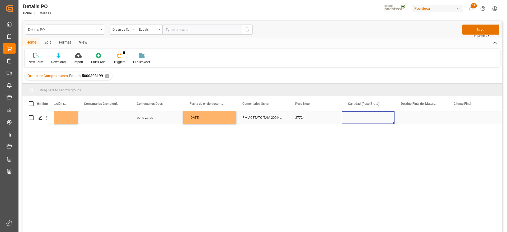
click at [362, 117] on div "Press SPACE to select this row." at bounding box center [367, 117] width 53 height 12
click at [362, 118] on input "Press SPACE to select this row." at bounding box center [368, 121] width 44 height 10
type input "25000"
click at [311, 119] on div "27724" at bounding box center [315, 117] width 53 height 12
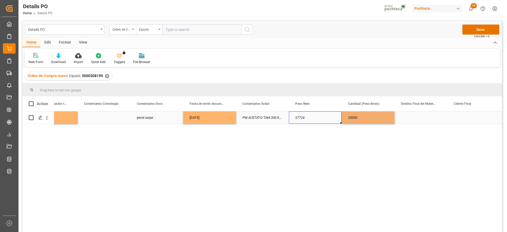
click at [311, 119] on div "27724" at bounding box center [315, 117] width 53 height 12
click at [305, 118] on input "27724" at bounding box center [315, 121] width 44 height 10
drag, startPoint x: 311, startPoint y: 119, endPoint x: 298, endPoint y: 119, distance: 13.2
click at [298, 119] on input "27724" at bounding box center [315, 121] width 44 height 10
type input "25000"
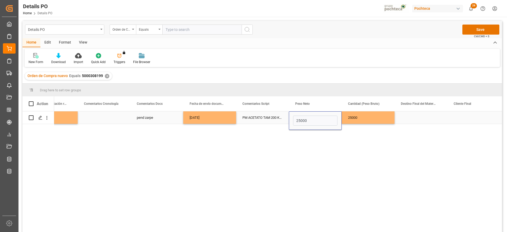
click at [425, 118] on div "Press SPACE to select this row." at bounding box center [420, 117] width 53 height 12
click at [424, 118] on div "Press SPACE to select this row." at bounding box center [420, 117] width 53 height 12
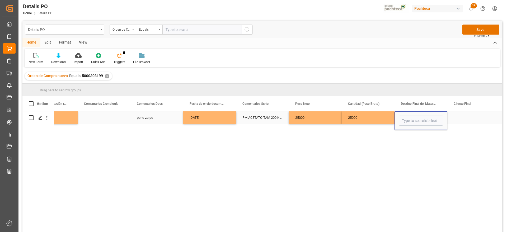
click at [424, 118] on input "Press SPACE to select this row." at bounding box center [420, 121] width 44 height 10
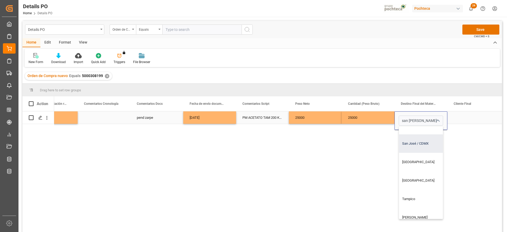
click at [422, 149] on div "San José / CDMX" at bounding box center [431, 143] width 64 height 18
type input "San José / CDMX"
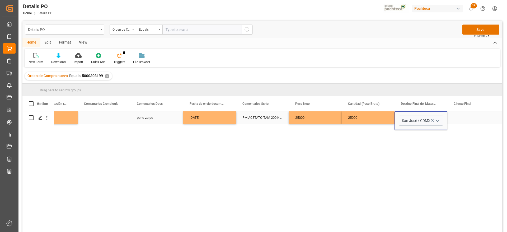
click at [466, 116] on div "Press SPACE to select this row." at bounding box center [473, 117] width 53 height 12
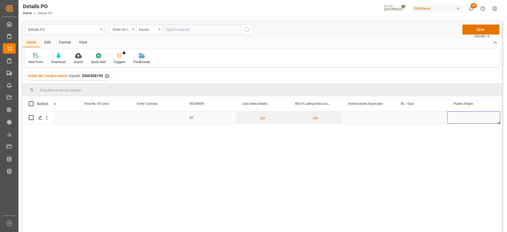
click at [419, 117] on div "Press SPACE to select this row." at bounding box center [420, 117] width 53 height 12
click at [470, 117] on div "Press SPACE to select this row." at bounding box center [473, 117] width 53 height 12
click at [467, 118] on div "Press SPACE to select this row." at bounding box center [473, 117] width 53 height 12
click at [466, 118] on div "Press SPACE to select this row." at bounding box center [473, 117] width 53 height 12
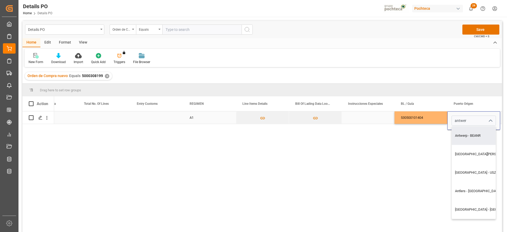
type input "Antwerp - BEANR"
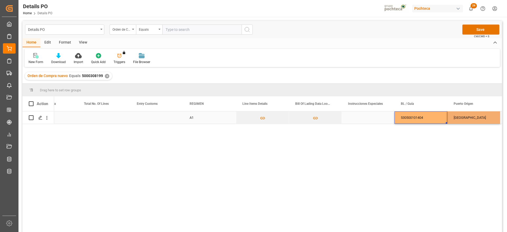
click at [435, 117] on div "530500101404" at bounding box center [420, 117] width 53 height 12
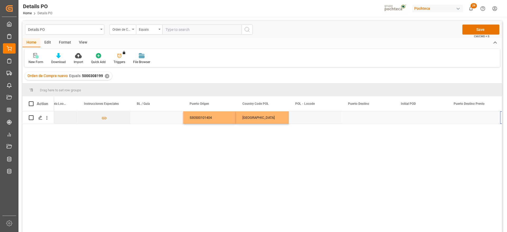
scroll to position [0, 2140]
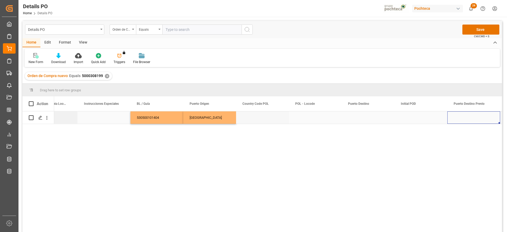
click at [367, 119] on div "Press SPACE to select this row." at bounding box center [367, 117] width 53 height 12
click at [367, 119] on input "Press SPACE to select this row." at bounding box center [368, 121] width 44 height 10
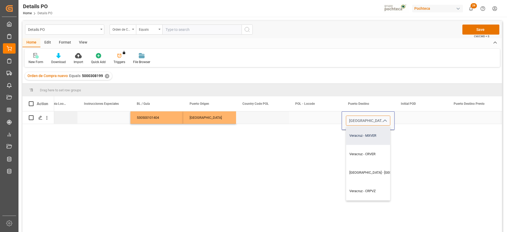
click at [365, 137] on div "Veracruz - MXVER" at bounding box center [382, 135] width 73 height 18
type input "Veracruz - MXVER"
click at [412, 122] on div "Press SPACE to select this row." at bounding box center [420, 117] width 53 height 12
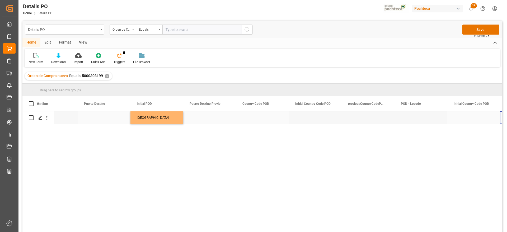
scroll to position [0, 2457]
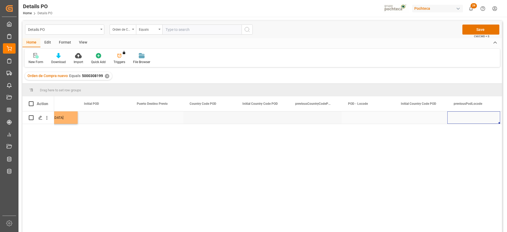
click at [391, 118] on div "Press SPACE to select this row." at bounding box center [367, 117] width 53 height 12
click at [374, 118] on div "Press SPACE to select this row." at bounding box center [367, 117] width 53 height 12
type input "EVERGREEN"
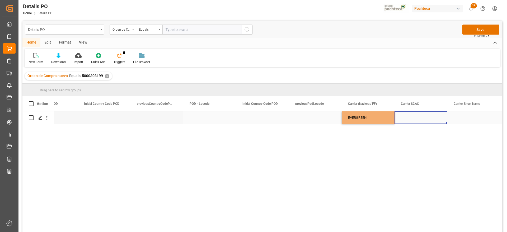
click at [421, 116] on div "Press SPACE to select this row." at bounding box center [420, 117] width 53 height 12
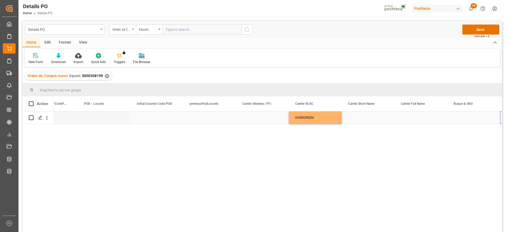
scroll to position [0, 2721]
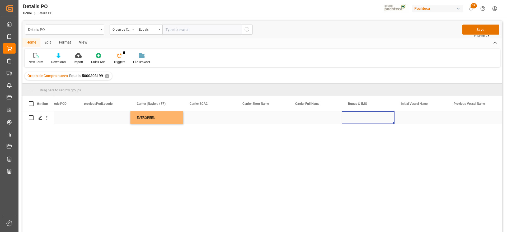
click at [368, 119] on div "Press SPACE to select this row." at bounding box center [367, 117] width 53 height 12
click at [382, 139] on div "CMA CGM MOLIERE - 9401099" at bounding box center [372, 135] width 52 height 18
type input "CMA CGM MOLIERE - 9401099"
click at [421, 115] on div "Press SPACE to select this row." at bounding box center [420, 117] width 53 height 12
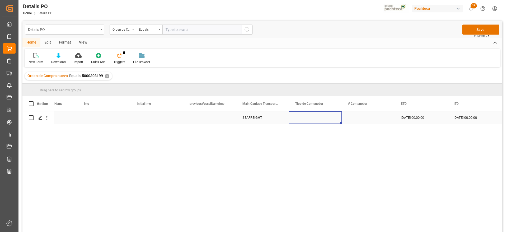
click at [332, 113] on div "Press SPACE to select this row." at bounding box center [315, 117] width 53 height 12
click at [334, 118] on icon "open menu" at bounding box center [332, 121] width 6 height 6
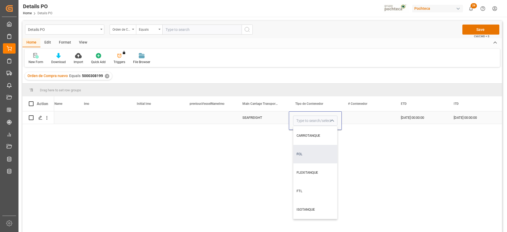
drag, startPoint x: 319, startPoint y: 158, endPoint x: 332, endPoint y: 152, distance: 14.5
click at [319, 158] on div "FCL" at bounding box center [315, 154] width 44 height 18
type input "FCL"
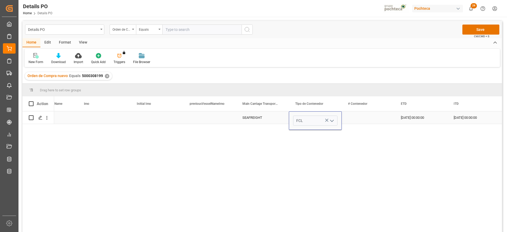
click at [368, 118] on div "Press SPACE to select this row." at bounding box center [367, 117] width 53 height 12
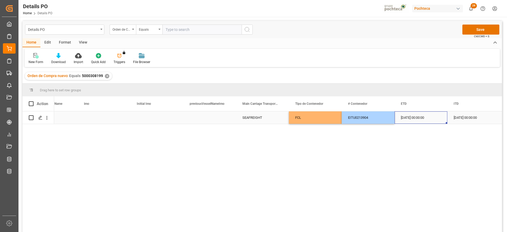
click at [411, 118] on div "25-09-2025 00:00:00" at bounding box center [420, 117] width 53 height 12
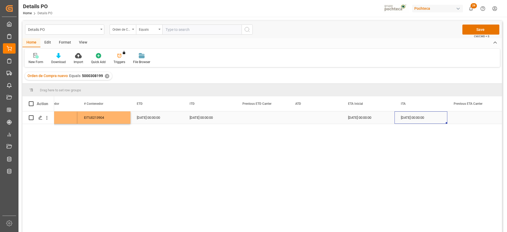
click at [412, 116] on div "30-09-2025 00:00:00" at bounding box center [420, 117] width 53 height 12
click at [475, 30] on button "Save" at bounding box center [480, 30] width 37 height 10
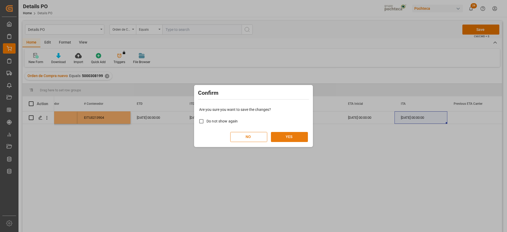
click at [287, 133] on button "YES" at bounding box center [289, 137] width 37 height 10
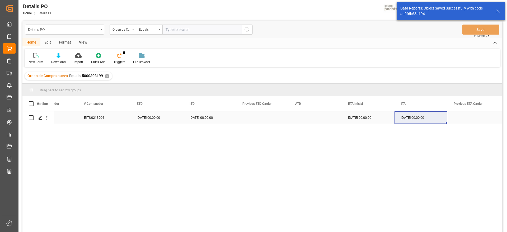
click at [46, 119] on icon "open menu" at bounding box center [47, 118] width 6 height 6
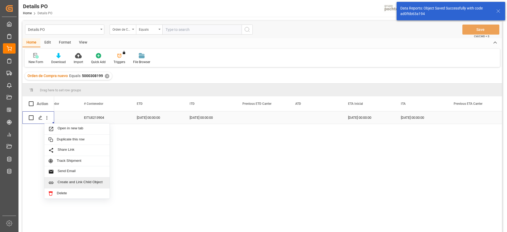
click at [79, 184] on span "Create and Link Child Object" at bounding box center [82, 183] width 48 height 6
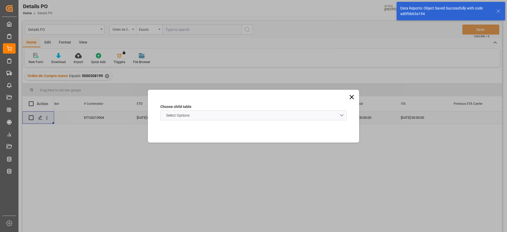
click at [234, 119] on schema "Select Options" at bounding box center [253, 115] width 186 height 10
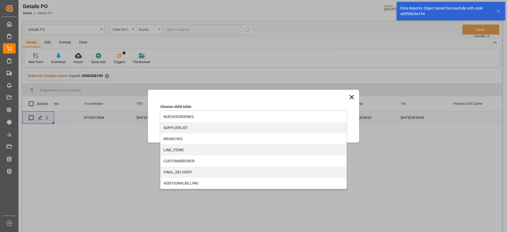
click at [204, 151] on div "LINE_ITEMS" at bounding box center [253, 149] width 186 height 11
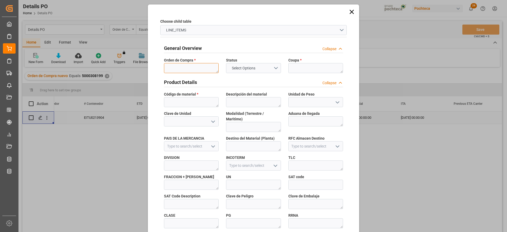
click at [206, 70] on textarea at bounding box center [191, 68] width 55 height 10
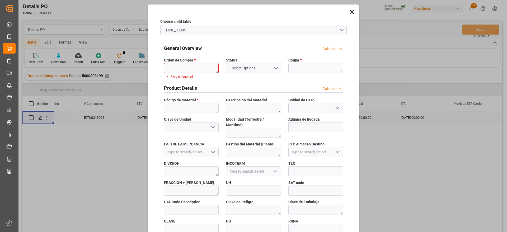
drag, startPoint x: 178, startPoint y: 74, endPoint x: 181, endPoint y: 70, distance: 4.4
click at [179, 73] on div "Orden de Compra * Field is required" at bounding box center [191, 68] width 62 height 25
click at [181, 68] on textarea at bounding box center [191, 68] width 55 height 10
paste textarea "5000308199"
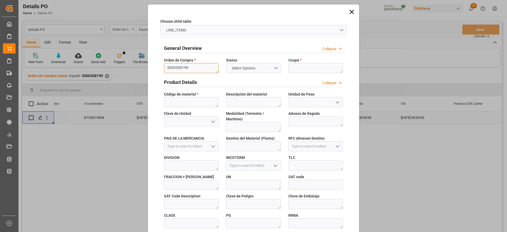
type textarea "5000308199"
click at [301, 69] on textarea at bounding box center [315, 68] width 55 height 10
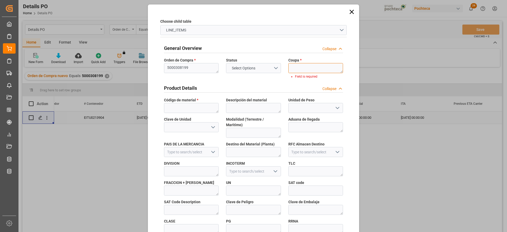
paste textarea "198071"
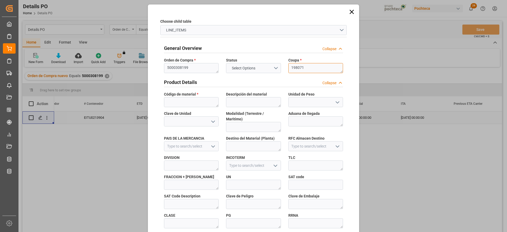
scroll to position [0, 0]
type textarea "198071"
click at [204, 102] on textarea at bounding box center [191, 102] width 55 height 10
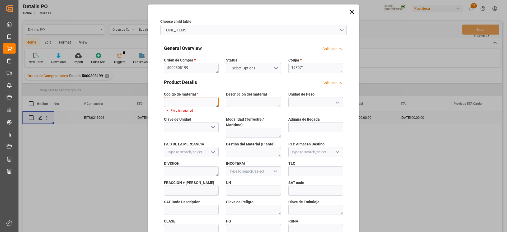
paste textarea "55101"
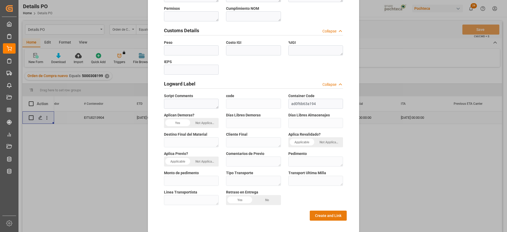
type textarea "55101"
click at [323, 211] on button "Create and Link" at bounding box center [328, 216] width 37 height 10
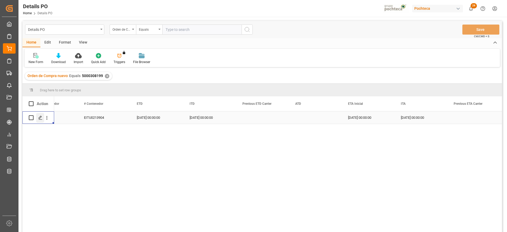
click at [40, 118] on icon "Press SPACE to select this row." at bounding box center [40, 118] width 4 height 4
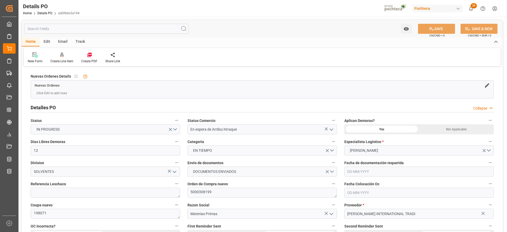
type input "12"
type input "29-09-2025"
type input "25-08-2025"
type input "29-09-2025"
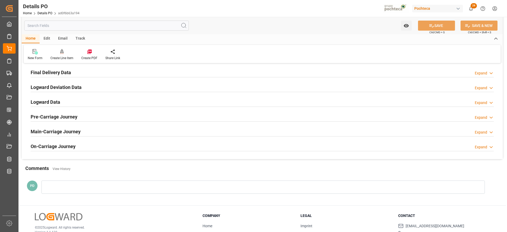
scroll to position [330, 0]
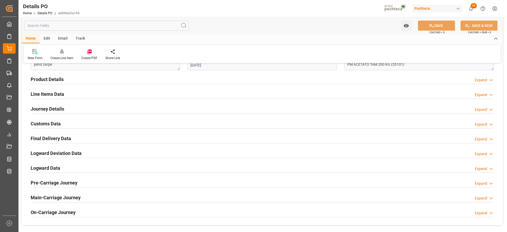
click at [50, 124] on h2 "Customs Data" at bounding box center [46, 123] width 30 height 7
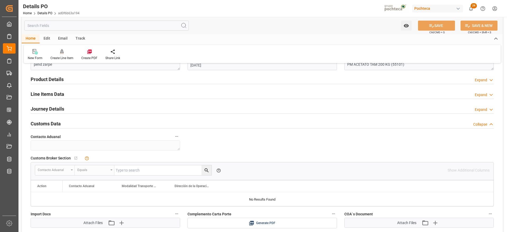
scroll to position [363, 0]
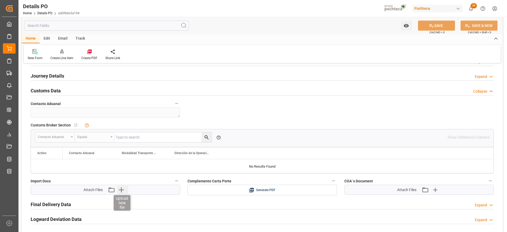
click at [120, 191] on icon "button" at bounding box center [121, 190] width 8 height 8
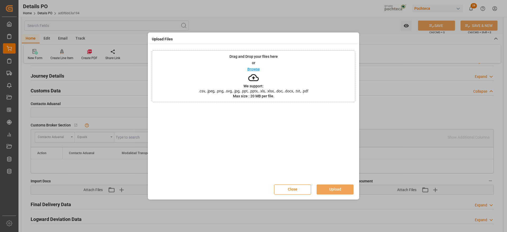
click at [296, 191] on button "Close" at bounding box center [292, 189] width 37 height 10
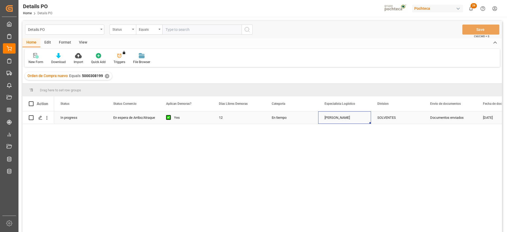
click at [344, 115] on div "[PERSON_NAME]" at bounding box center [344, 117] width 53 height 12
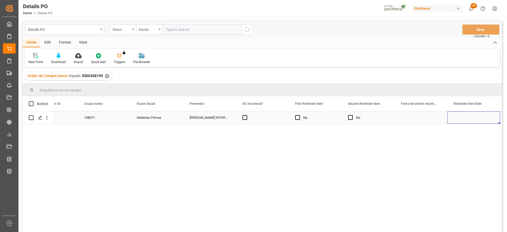
scroll to position [0, 610]
click at [254, 115] on div "2025-TA40980" at bounding box center [262, 117] width 53 height 12
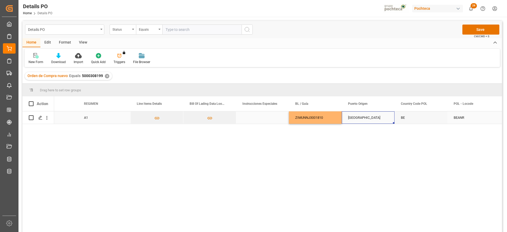
click at [365, 117] on div "Antwerp" at bounding box center [367, 117] width 53 height 12
drag, startPoint x: 371, startPoint y: 117, endPoint x: 348, endPoint y: 117, distance: 23.0
click at [348, 117] on input "Antwerp - BEANR" at bounding box center [368, 121] width 44 height 10
type input "Antwerp - BEANR"
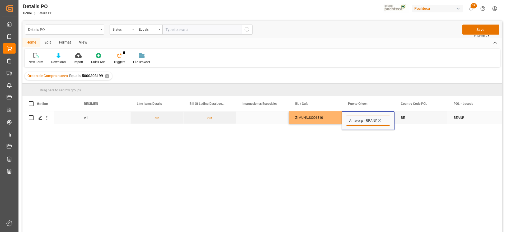
drag, startPoint x: 348, startPoint y: 117, endPoint x: 384, endPoint y: 117, distance: 36.4
click at [384, 117] on input "Antwerp - BEANR" at bounding box center [368, 121] width 44 height 10
click at [371, 142] on div "Nanjing - CNNJI" at bounding box center [379, 135] width 67 height 18
type input "Nanjing - CNNJI"
click at [404, 117] on div "BE" at bounding box center [420, 117] width 53 height 12
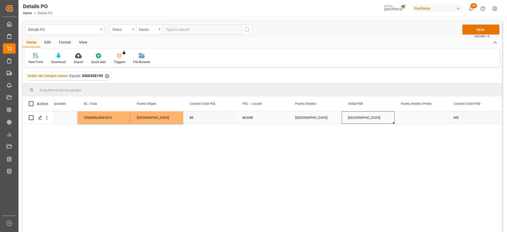
click at [348, 116] on div "Veracruz" at bounding box center [367, 117] width 53 height 12
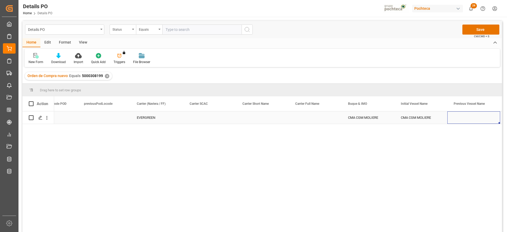
click at [151, 119] on div "EVERGREEN" at bounding box center [156, 117] width 53 height 12
drag, startPoint x: 163, startPoint y: 119, endPoint x: 138, endPoint y: 119, distance: 25.1
click at [138, 119] on input "EVERGREEN" at bounding box center [157, 121] width 44 height 10
type input "ZIM"
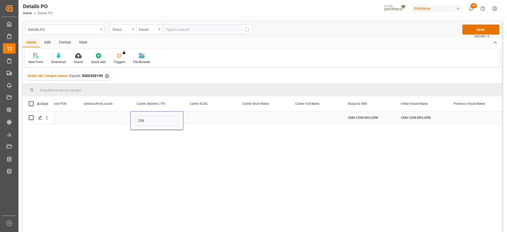
click at [372, 121] on div "CMA CGM MOLIERE" at bounding box center [367, 117] width 53 height 12
click at [365, 118] on div "CMA CGM MOLIERE" at bounding box center [367, 117] width 53 height 12
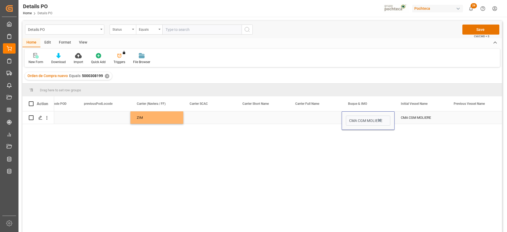
type input "CMA CGM MOLIERE - 9401099"
click at [380, 119] on icon "Press SPACE to select this row." at bounding box center [380, 120] width 6 height 6
click at [362, 119] on input "Press SPACE to select this row." at bounding box center [368, 121] width 44 height 10
type input "ZHING YI"
type input "ZHING YI ZE"
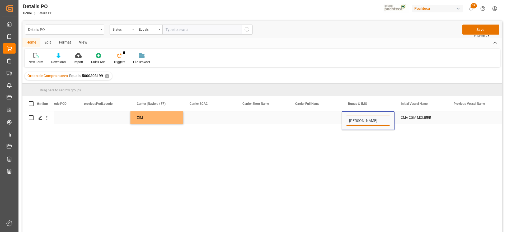
type input "ZHING YI ZE TAI"
click at [415, 118] on div "CMA CGM MOLIERE" at bounding box center [420, 117] width 53 height 12
click at [385, 116] on div "Press SPACE to select this row." at bounding box center [367, 117] width 53 height 12
click at [184, 118] on div "Press SPACE to select this row." at bounding box center [209, 117] width 53 height 12
click at [207, 120] on div "Press SPACE to select this row." at bounding box center [209, 117] width 53 height 12
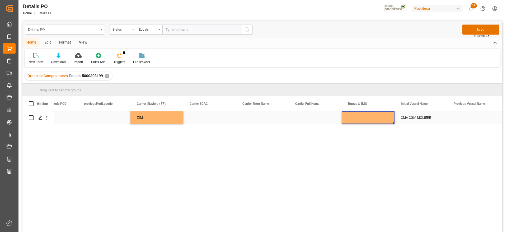
click at [378, 120] on div "Press SPACE to select this row." at bounding box center [367, 117] width 53 height 12
click at [367, 121] on input "Press SPACE to select this row." at bounding box center [368, 121] width 44 height 10
paste input "ZIM MOUNT KILIMANJARO"
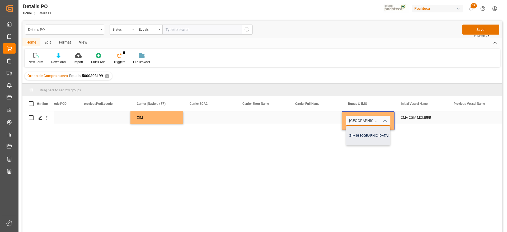
click at [375, 137] on div "ZIM MOUNT KILIMANJARO - 9932490" at bounding box center [376, 135] width 61 height 18
type input "ZIM MOUNT KILIMANJARO - 9932490"
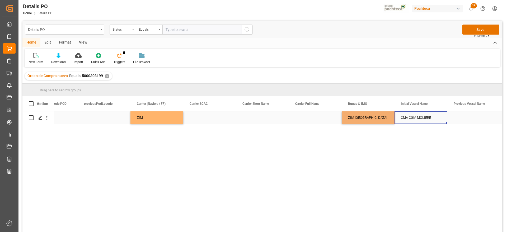
click at [410, 116] on div "CMA CGM MOLIERE" at bounding box center [420, 117] width 53 height 12
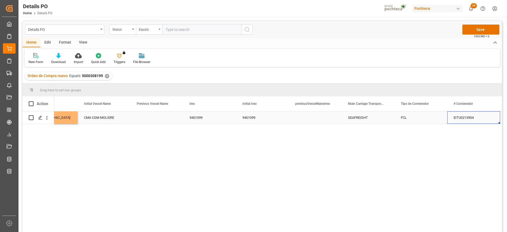
scroll to position [0, 3196]
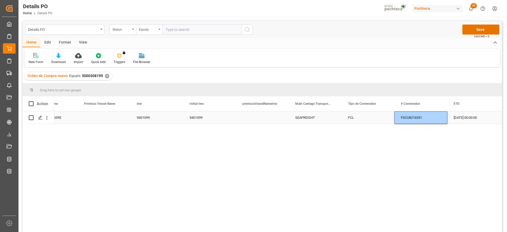
click at [464, 117] on div "25-09-2025 00:00:00" at bounding box center [473, 117] width 53 height 12
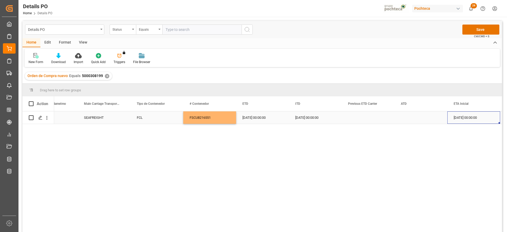
scroll to position [0, 3460]
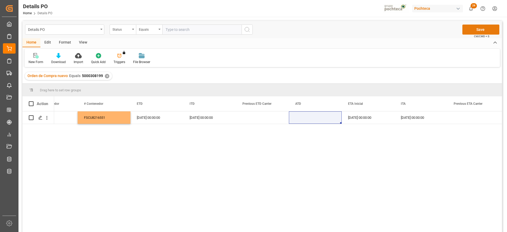
click at [483, 29] on button "Save" at bounding box center [480, 30] width 37 height 10
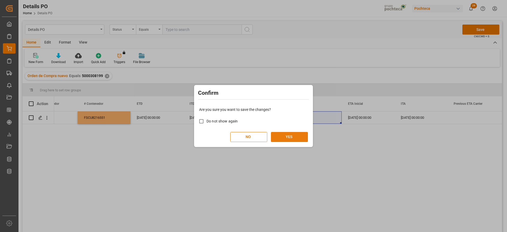
click at [290, 135] on button "YES" at bounding box center [289, 137] width 37 height 10
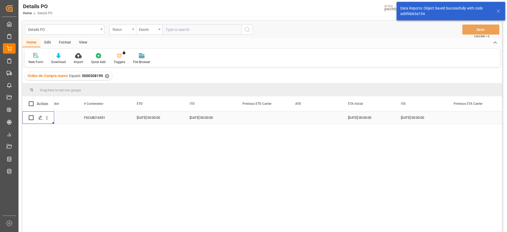
click at [41, 120] on line "Press SPACE to select this row." at bounding box center [40, 120] width 3 height 0
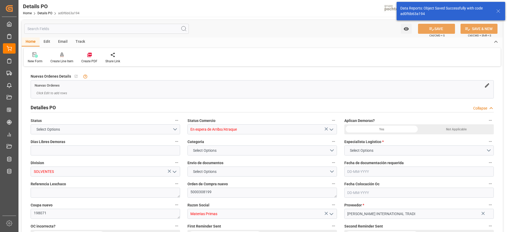
type input "12"
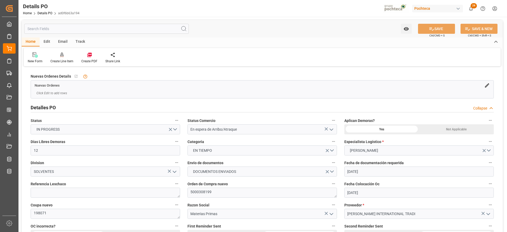
type input "29-09-2025"
type input "25-08-2025"
type input "29-09-2025"
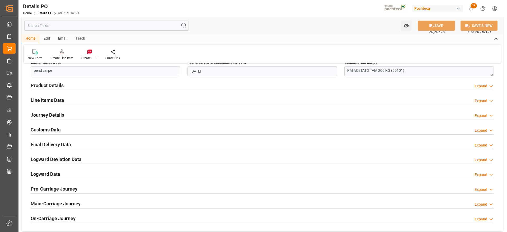
scroll to position [363, 0]
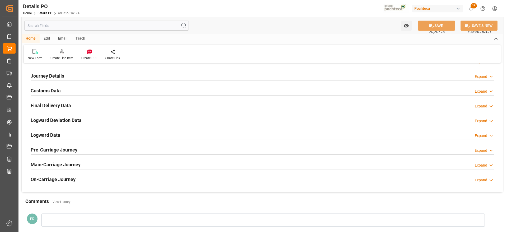
click at [44, 91] on h2 "Customs Data" at bounding box center [46, 90] width 30 height 7
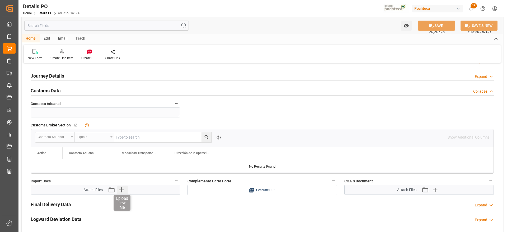
click at [121, 191] on icon "button" at bounding box center [121, 189] width 5 height 5
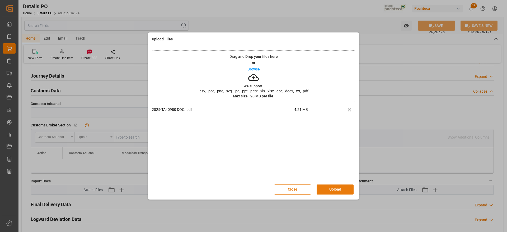
click at [332, 186] on button "Upload" at bounding box center [334, 189] width 37 height 10
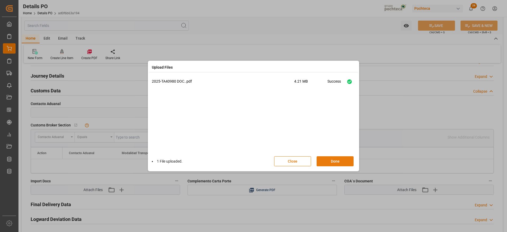
click at [338, 161] on button "Done" at bounding box center [334, 161] width 37 height 10
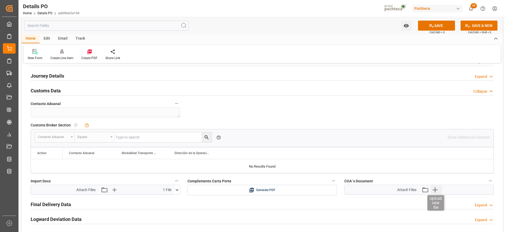
click at [434, 188] on icon "button" at bounding box center [434, 190] width 8 height 8
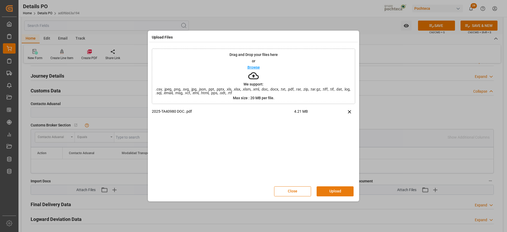
click at [336, 190] on button "Upload" at bounding box center [334, 191] width 37 height 10
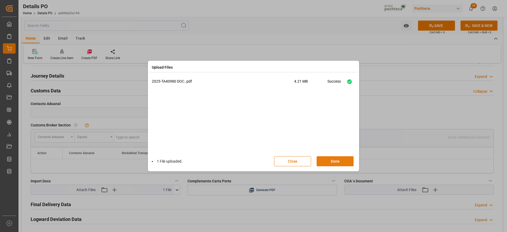
click at [340, 160] on button "Done" at bounding box center [334, 161] width 37 height 10
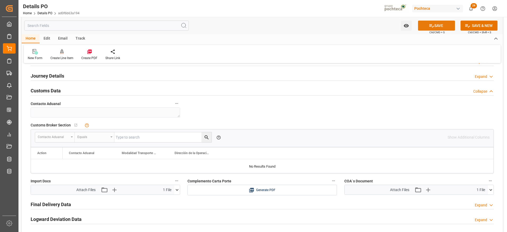
click at [434, 22] on button "SAVE" at bounding box center [436, 26] width 37 height 10
click at [87, 55] on div "Create PDF" at bounding box center [89, 55] width 24 height 12
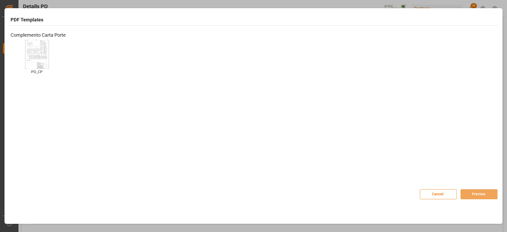
click at [35, 59] on img at bounding box center [36, 54] width 21 height 30
click at [469, 191] on button "Preview" at bounding box center [478, 194] width 37 height 10
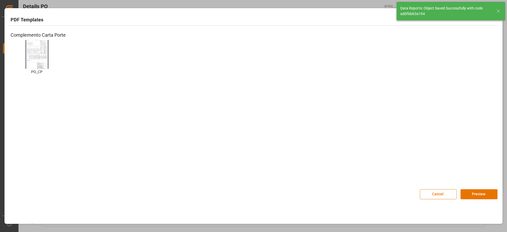
type textarea "pend zarpe"
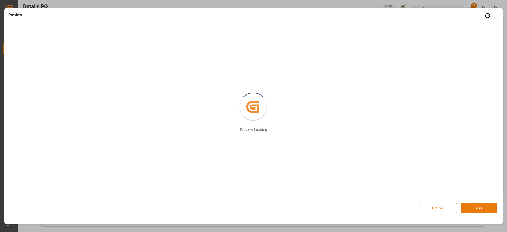
click at [481, 209] on button "Save" at bounding box center [478, 208] width 37 height 10
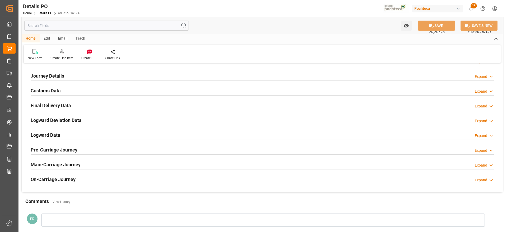
click at [49, 89] on h2 "Customs Data" at bounding box center [46, 90] width 30 height 7
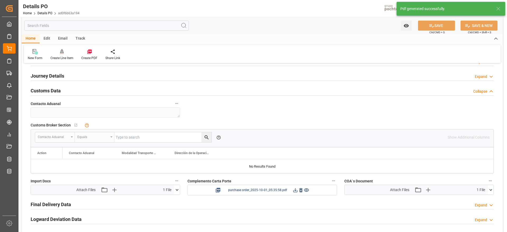
click at [294, 189] on icon at bounding box center [295, 190] width 6 height 6
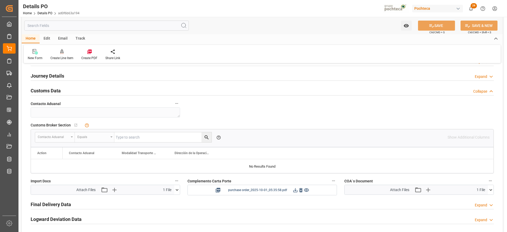
click at [294, 191] on icon at bounding box center [295, 190] width 6 height 6
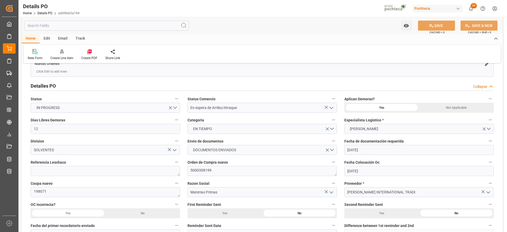
scroll to position [0, 0]
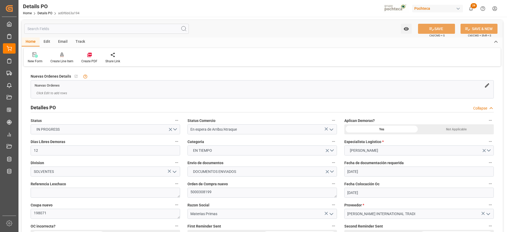
click at [219, 72] on div "Nuevas Ordenes Details   No child Object linked" at bounding box center [262, 76] width 463 height 8
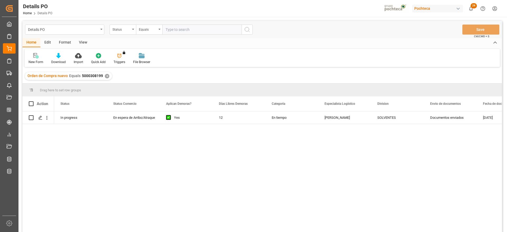
click at [106, 75] on div "✕" at bounding box center [107, 76] width 4 height 4
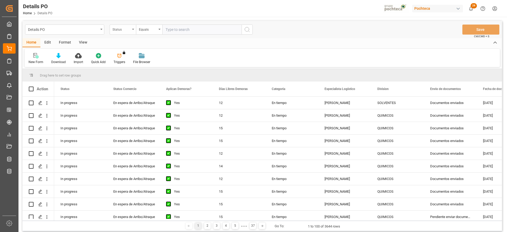
click at [123, 29] on div "Status" at bounding box center [121, 29] width 18 height 6
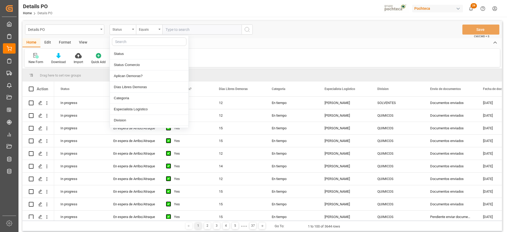
click at [126, 41] on input "text" at bounding box center [149, 41] width 74 height 8
type input "REF"
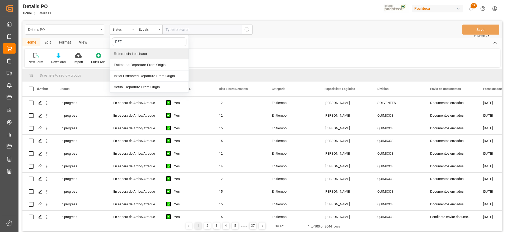
click at [129, 51] on div "Referencia Leschaco" at bounding box center [149, 53] width 79 height 11
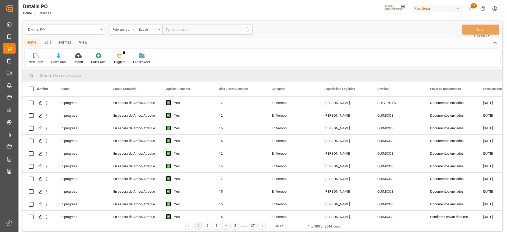
click at [167, 30] on input "text" at bounding box center [201, 30] width 79 height 10
paste input "5000308438"
type input "5000308438"
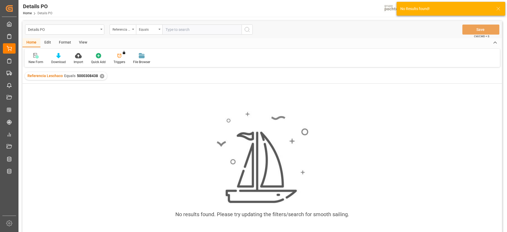
click at [100, 77] on div "✕" at bounding box center [102, 76] width 4 height 4
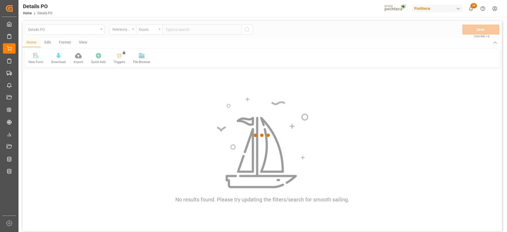
click at [121, 29] on div at bounding box center [261, 135] width 479 height 229
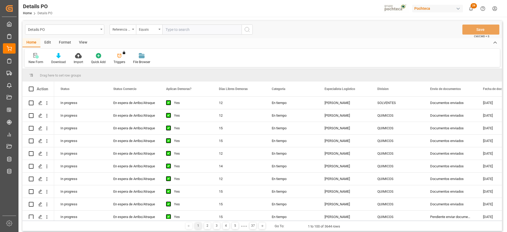
click at [121, 29] on div "Referencia Leschaco" at bounding box center [121, 29] width 18 height 6
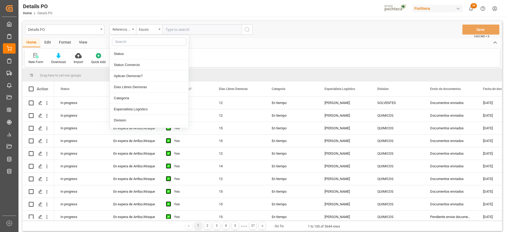
click at [122, 42] on input "text" at bounding box center [149, 41] width 74 height 8
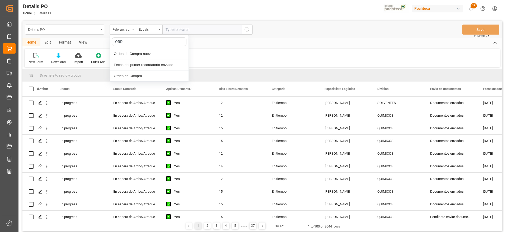
type input "ORDE"
click at [141, 53] on div "Orden de Compra nuevo" at bounding box center [149, 53] width 79 height 11
click at [178, 28] on input "text" at bounding box center [201, 30] width 79 height 10
paste input "5000308438"
type input "5000308438"
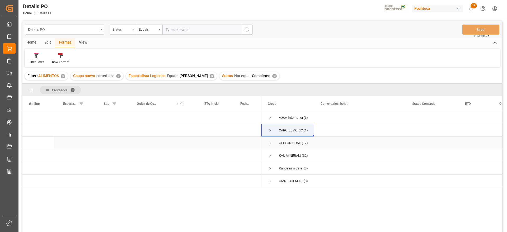
click at [60, 145] on div "Press SPACE to select this row." at bounding box center [74, 143] width 41 height 12
click at [261, 148] on div "Press SPACE to select this row." at bounding box center [246, 143] width 30 height 12
click at [55, 117] on div "Press SPACE to select this row." at bounding box center [74, 117] width 41 height 12
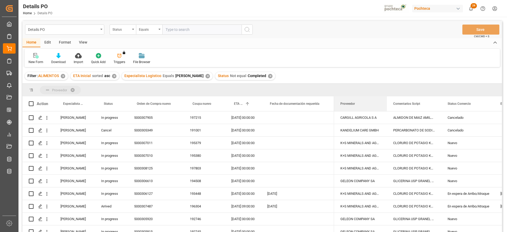
drag, startPoint x: 352, startPoint y: 105, endPoint x: 340, endPoint y: 88, distance: 20.9
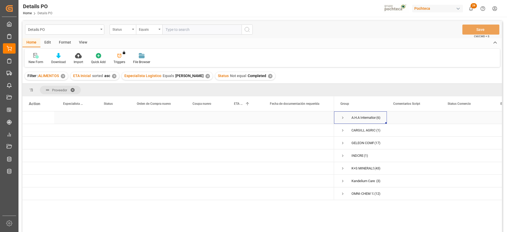
click at [343, 116] on span "Press SPACE to select this row." at bounding box center [342, 117] width 5 height 5
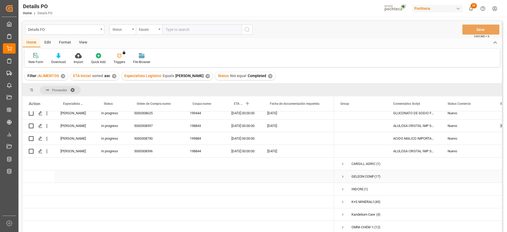
scroll to position [33, 0]
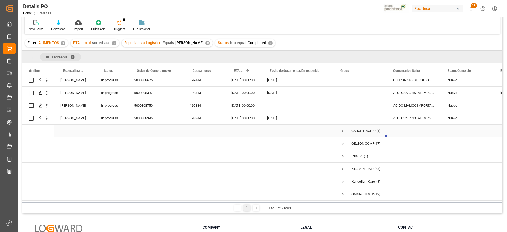
click at [341, 129] on span "Press SPACE to select this row." at bounding box center [342, 131] width 5 height 5
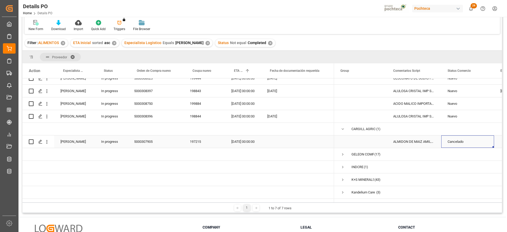
click at [457, 138] on div "Cancelado" at bounding box center [467, 142] width 40 height 12
click at [486, 70] on span at bounding box center [485, 70] width 5 height 5
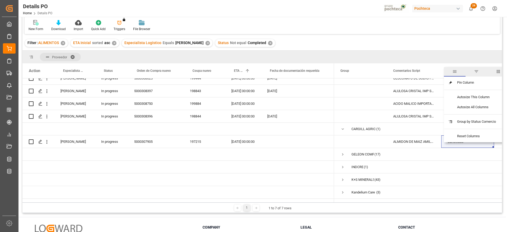
click at [478, 71] on span "filter" at bounding box center [476, 71] width 5 height 5
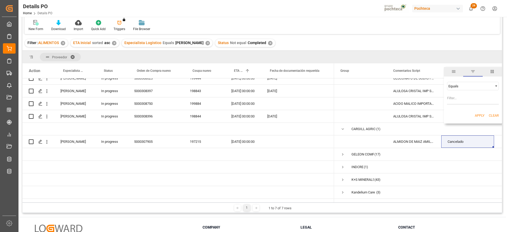
click at [465, 101] on input "Filter Value" at bounding box center [473, 99] width 52 height 11
type input "Cancelado"
click at [495, 84] on span "Filtering operator" at bounding box center [495, 86] width 5 height 5
click at [472, 103] on div "Not equal" at bounding box center [473, 103] width 52 height 8
click at [477, 114] on button "Apply" at bounding box center [479, 115] width 10 height 5
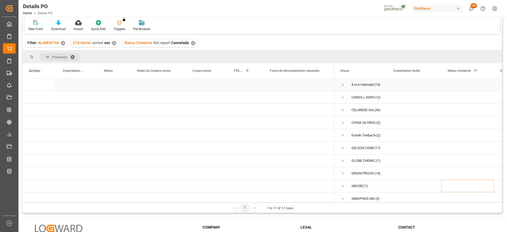
click at [341, 84] on span "Press SPACE to select this row." at bounding box center [342, 84] width 5 height 5
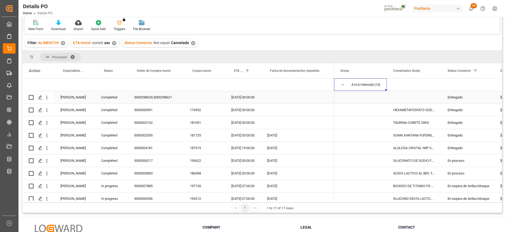
click at [115, 98] on div "Completed" at bounding box center [111, 97] width 33 height 12
click at [118, 70] on span at bounding box center [119, 70] width 5 height 5
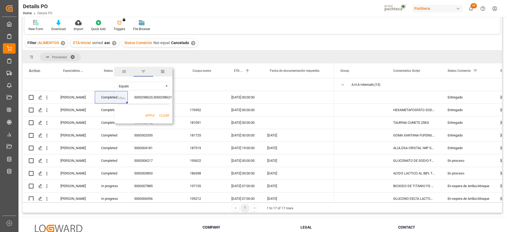
click at [165, 84] on span "Filtering operator" at bounding box center [166, 86] width 5 height 5
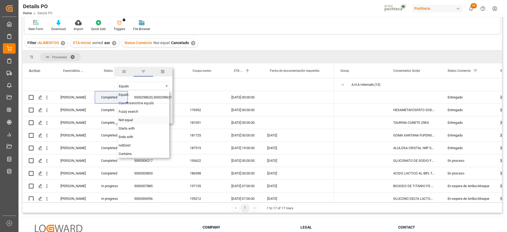
click at [131, 119] on span "Not equal" at bounding box center [125, 120] width 14 height 4
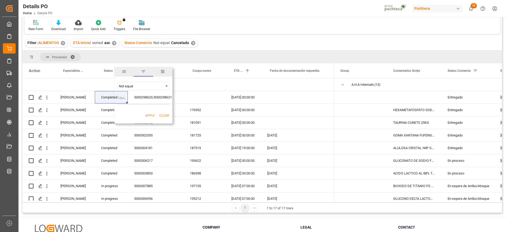
paste input "Completed"
type input "Completed"
click at [152, 114] on button "Apply" at bounding box center [150, 115] width 10 height 5
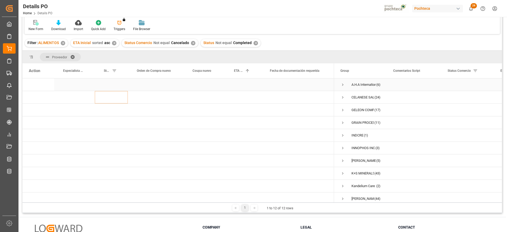
click at [287, 86] on div "Press SPACE to select this row." at bounding box center [297, 84] width 73 height 12
click at [342, 85] on span "Press SPACE to select this row." at bounding box center [342, 84] width 5 height 5
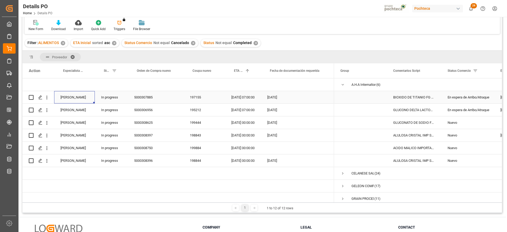
click at [76, 98] on div "[PERSON_NAME]" at bounding box center [74, 97] width 41 height 12
click at [87, 70] on span at bounding box center [86, 70] width 5 height 5
paste input "[PERSON_NAME]"
type input "[PERSON_NAME]"
click at [117, 114] on button "Apply" at bounding box center [117, 115] width 10 height 5
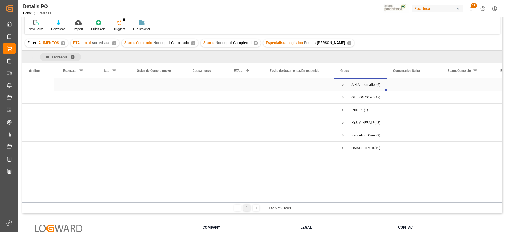
click at [341, 84] on span "Press SPACE to select this row." at bounding box center [342, 84] width 5 height 5
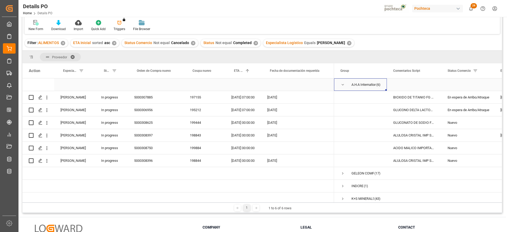
click at [343, 84] on span "Press SPACE to select this row." at bounding box center [342, 84] width 5 height 5
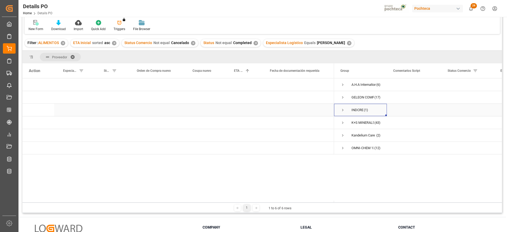
click at [341, 110] on span "Press SPACE to select this row." at bounding box center [342, 110] width 5 height 5
click at [342, 109] on span "Press SPACE to select this row." at bounding box center [342, 110] width 5 height 5
click at [417, 128] on div "Press SPACE to select this row." at bounding box center [414, 122] width 54 height 12
click at [342, 109] on span "Press SPACE to select this row." at bounding box center [342, 110] width 5 height 5
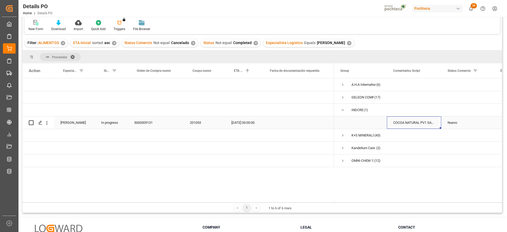
click at [407, 122] on div "COCOA NATURAL PV1 SAC 25 KG (69971) COCOA ALCALINA PV4 SAC 25 KG (69941) COCOA …" at bounding box center [414, 122] width 54 height 12
click at [434, 140] on div "Press SPACE to select this row." at bounding box center [414, 135] width 54 height 12
click at [240, 156] on div "Press SPACE to select this row." at bounding box center [243, 160] width 36 height 12
click at [435, 125] on div "COCOA NATURAL PV1 SAC 25 KG (69971) COCOA ALCALINA PV4 SAC 25 KG (69941) COCOA …" at bounding box center [414, 122] width 54 height 12
click at [433, 135] on div "Press SPACE to select this row." at bounding box center [414, 135] width 54 height 12
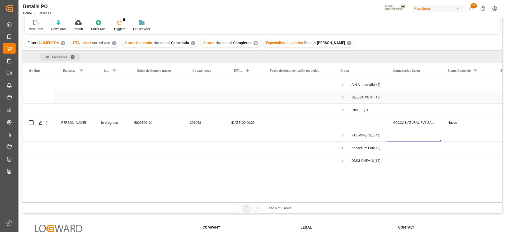
click at [341, 101] on span "Press SPACE to select this row." at bounding box center [342, 97] width 5 height 12
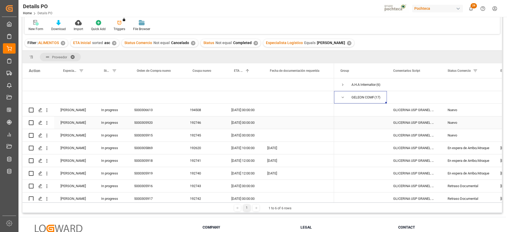
click at [270, 121] on div "Press SPACE to select this row." at bounding box center [297, 122] width 73 height 12
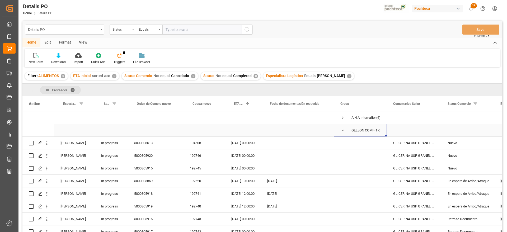
click at [343, 131] on span "Press SPACE to select this row." at bounding box center [342, 130] width 5 height 5
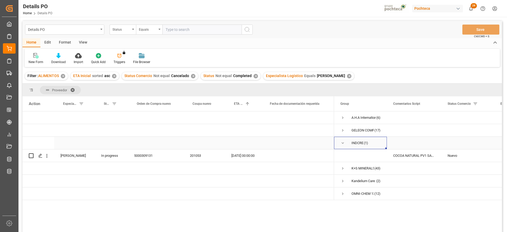
click at [343, 142] on span "Press SPACE to select this row." at bounding box center [342, 143] width 5 height 5
click at [341, 117] on span "Press SPACE to select this row." at bounding box center [342, 117] width 5 height 5
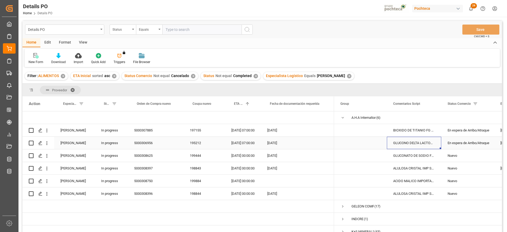
click at [423, 137] on div "GLUCONO DELTA LACTONA S. KAISON SAC 25KG" at bounding box center [414, 143] width 54 height 12
click at [301, 144] on div "17-09-2025" at bounding box center [297, 143] width 73 height 12
click at [341, 116] on span "Press SPACE to select this row." at bounding box center [342, 117] width 5 height 5
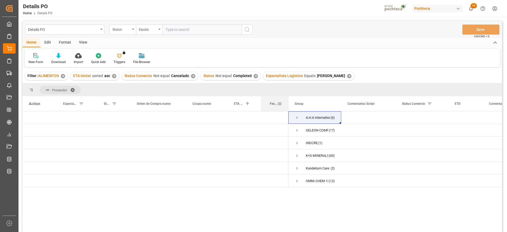
drag, startPoint x: 333, startPoint y: 103, endPoint x: 287, endPoint y: 105, distance: 45.7
click at [287, 105] on div at bounding box center [288, 103] width 2 height 15
click at [296, 118] on span "Press SPACE to select this row." at bounding box center [297, 117] width 5 height 5
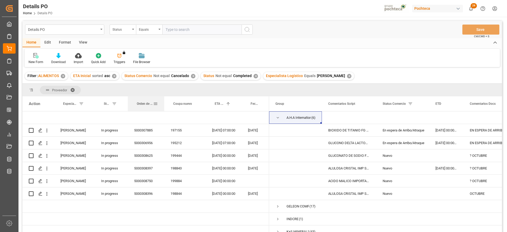
drag, startPoint x: 183, startPoint y: 103, endPoint x: 164, endPoint y: 105, distance: 19.3
click at [164, 105] on div at bounding box center [164, 103] width 2 height 15
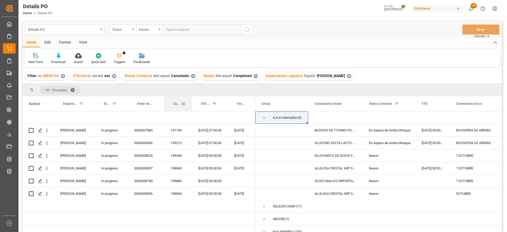
drag, startPoint x: 205, startPoint y: 103, endPoint x: 191, endPoint y: 103, distance: 13.7
click at [191, 103] on div at bounding box center [192, 103] width 2 height 15
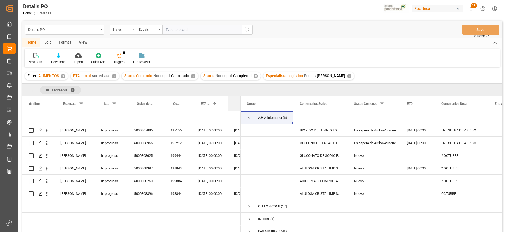
drag, startPoint x: 254, startPoint y: 102, endPoint x: 235, endPoint y: 101, distance: 18.8
click at [235, 101] on div "Fecha de documentación requerida" at bounding box center [234, 103] width 13 height 15
click at [275, 130] on span "Press SPACE to select this row." at bounding box center [267, 130] width 40 height 12
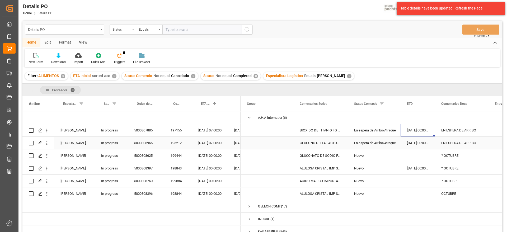
click at [301, 136] on div "BIOXIDO DE TITANIO FG SACO 25 KG (28924)" at bounding box center [320, 130] width 54 height 12
click at [201, 155] on div "[DATE] 00:00:00" at bounding box center [210, 155] width 36 height 12
click at [165, 156] on div "199444" at bounding box center [178, 155] width 28 height 12
click at [275, 131] on span "Press SPACE to select this row." at bounding box center [267, 130] width 40 height 12
click at [316, 131] on div "BIOXIDO DE TITANIO FG SACO 25 KG (28924)" at bounding box center [320, 130] width 54 height 12
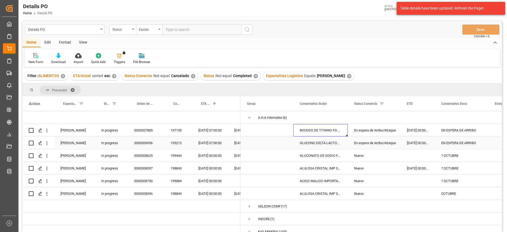
click at [320, 143] on div "GLUCONO DELTA LACTONA S. KAISON SAC 25KG" at bounding box center [320, 143] width 54 height 12
click at [384, 127] on div "En espera de Arribo/Atraque" at bounding box center [374, 130] width 40 height 12
click at [206, 156] on div "[DATE] 00:00:00" at bounding box center [210, 155] width 36 height 12
click at [216, 155] on div "[DATE] 00:00:00" at bounding box center [210, 155] width 36 height 12
click at [315, 155] on div "GLUCONATO DE SODIO FG FUYANG SAC 25KG (3" at bounding box center [320, 155] width 54 height 12
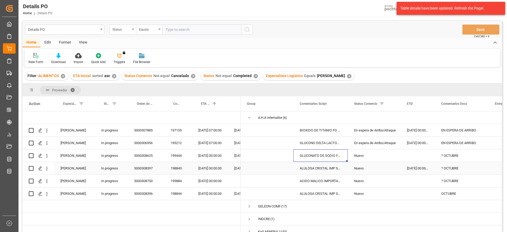
click at [322, 167] on div "ALULOSA CRISTAL IMP SAC 25KG (62858)" at bounding box center [320, 168] width 54 height 12
click at [326, 155] on div "GLUCONATO DE SODIO FG FUYANG SAC 25KG (3" at bounding box center [320, 155] width 54 height 12
click at [447, 155] on div "? OCTUBRE" at bounding box center [462, 155] width 54 height 12
click at [449, 170] on div "? OCTUBRE" at bounding box center [462, 168] width 54 height 12
click at [211, 155] on div "[DATE] 00:00:00" at bounding box center [210, 155] width 36 height 12
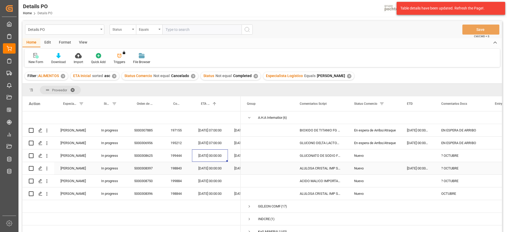
click at [208, 169] on div "14-10-2025 00:00:00" at bounding box center [210, 168] width 36 height 12
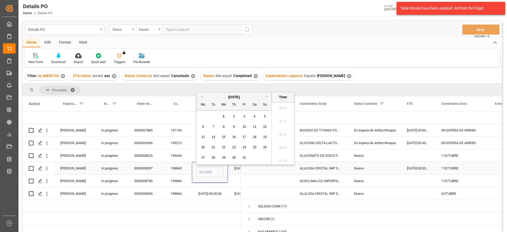
type input "14-10-2025 00:00"
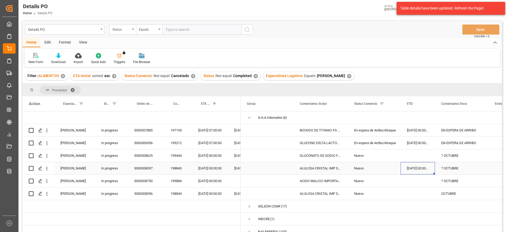
click at [415, 169] on div "20-09-2025 00:00:00" at bounding box center [417, 168] width 34 height 12
click at [212, 168] on div "14-10-2025 00:00:00" at bounding box center [210, 168] width 36 height 12
click at [456, 168] on div "? OCTUBRE" at bounding box center [462, 168] width 54 height 12
click at [422, 169] on div "20-09-2025 00:00:00" at bounding box center [417, 168] width 34 height 12
click at [455, 168] on div "? OCTUBRE" at bounding box center [462, 168] width 54 height 12
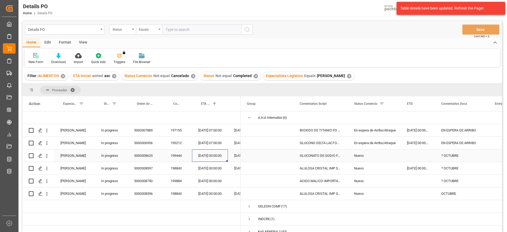
click at [210, 157] on div "[DATE] 00:00:00" at bounding box center [210, 155] width 36 height 12
click at [407, 156] on div "Press SPACE to select this row." at bounding box center [417, 155] width 34 height 12
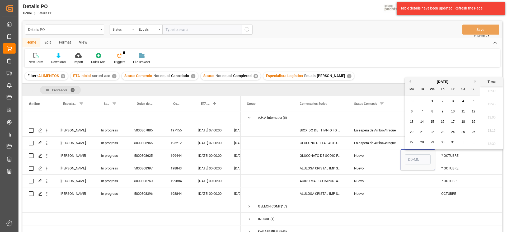
click at [409, 81] on button "Previous Month" at bounding box center [408, 81] width 3 height 3
click at [463, 132] on span "27" at bounding box center [462, 132] width 3 height 4
type input "27-09-2025 00:00"
drag, startPoint x: 373, startPoint y: 157, endPoint x: 359, endPoint y: 156, distance: 14.0
click at [373, 156] on div "Nuevo" at bounding box center [374, 156] width 40 height 12
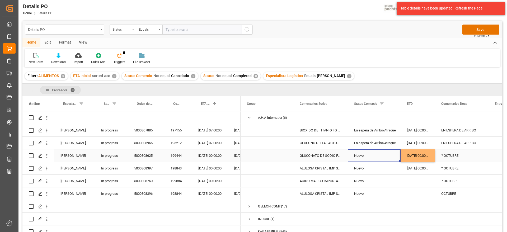
click at [211, 157] on div "[DATE] 00:00:00" at bounding box center [210, 155] width 36 height 12
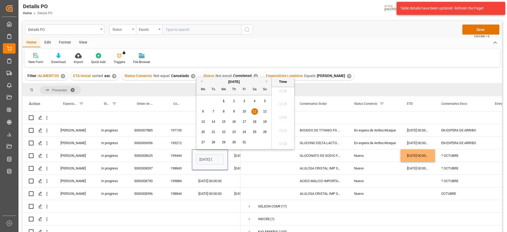
click at [204, 132] on span "20" at bounding box center [202, 132] width 3 height 4
type input "20-10-2025 00:00"
click at [284, 158] on span "Press SPACE to select this row." at bounding box center [267, 156] width 40 height 12
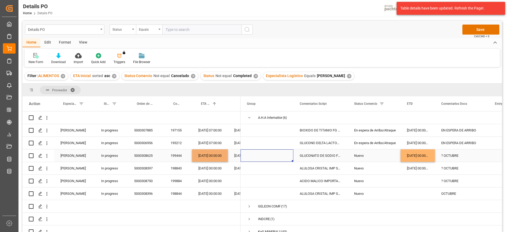
click at [327, 153] on div "GLUCONATO DE SODIO FG FUYANG SAC 25KG (3" at bounding box center [320, 155] width 54 height 12
click at [395, 156] on div "Nuevo" at bounding box center [374, 155] width 53 height 12
click at [459, 161] on div "? OCTUBRE" at bounding box center [462, 155] width 54 height 12
click at [448, 182] on div "? OCTUBRE" at bounding box center [462, 181] width 54 height 12
click at [185, 182] on div "199884" at bounding box center [178, 181] width 28 height 12
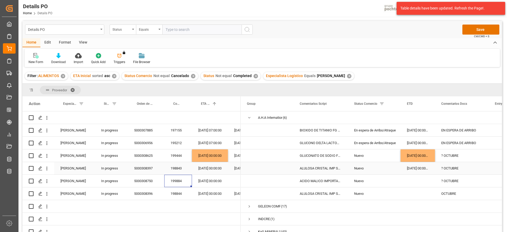
click at [459, 170] on div "? OCTUBRE" at bounding box center [462, 168] width 54 height 12
click at [458, 179] on div "? OCTUBRE" at bounding box center [462, 181] width 54 height 12
click at [418, 184] on div "Press SPACE to select this row." at bounding box center [417, 181] width 34 height 12
click at [453, 169] on div "? OCTUBRE" at bounding box center [462, 168] width 54 height 12
click at [182, 195] on div "198844" at bounding box center [178, 193] width 28 height 12
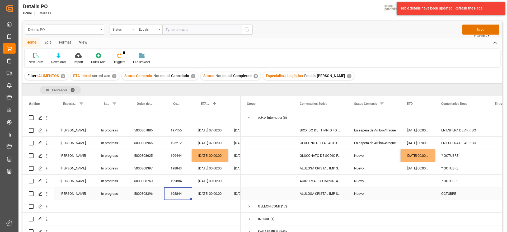
click at [213, 197] on div "[DATE] 00:00:00" at bounding box center [210, 193] width 36 height 12
click at [212, 178] on div "19-10-2025 00:00:00" at bounding box center [210, 181] width 36 height 12
click at [450, 179] on div "? OCTUBRE" at bounding box center [462, 181] width 54 height 12
click at [480, 30] on button "Save" at bounding box center [480, 30] width 37 height 10
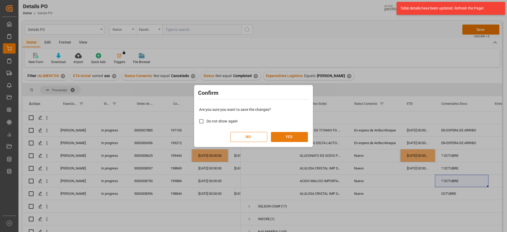
click at [296, 137] on button "YES" at bounding box center [289, 137] width 37 height 10
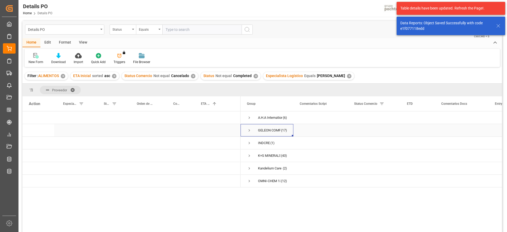
click at [249, 130] on span "Press SPACE to select this row." at bounding box center [249, 130] width 5 height 5
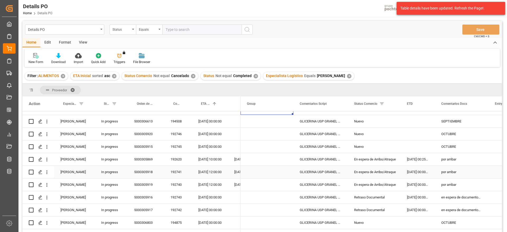
scroll to position [33, 0]
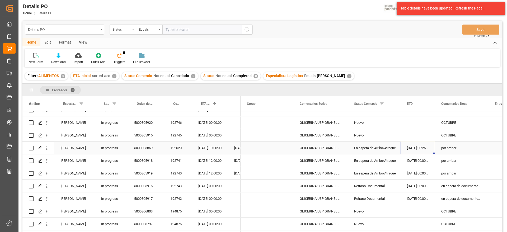
click at [421, 145] on div "05-09-2025 00:25:00" at bounding box center [417, 148] width 34 height 12
click at [209, 147] on div "04-10-2025 10:00:00" at bounding box center [210, 148] width 36 height 12
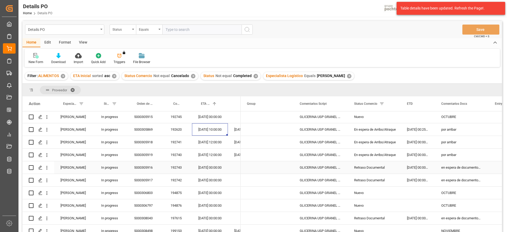
scroll to position [66, 0]
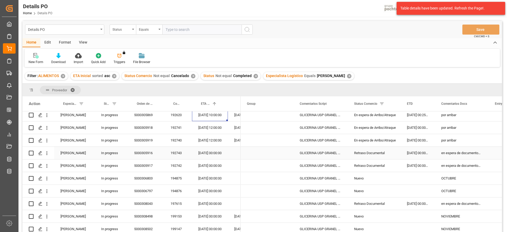
click at [373, 150] on div "Retraso Documental" at bounding box center [374, 153] width 40 height 12
click at [367, 164] on div "Retraso Documental" at bounding box center [374, 166] width 40 height 12
click at [203, 154] on div "22-10-2025 00:00:00" at bounding box center [210, 153] width 36 height 12
click at [212, 203] on div "04-11-2025 00:00:00" at bounding box center [210, 203] width 36 height 12
click at [382, 202] on div "Retraso Documental" at bounding box center [374, 204] width 40 height 12
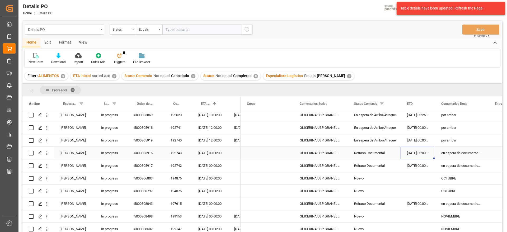
click at [417, 153] on div "24-09-2025 00:00:00" at bounding box center [417, 153] width 34 height 12
click at [420, 205] on div "25-09-2025 00:00:00" at bounding box center [417, 203] width 34 height 12
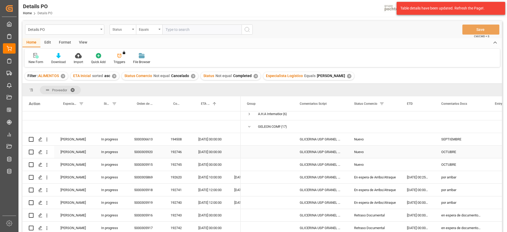
scroll to position [0, 0]
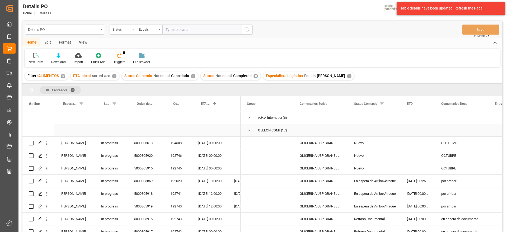
click at [251, 131] on span "Press SPACE to select this row." at bounding box center [249, 130] width 5 height 5
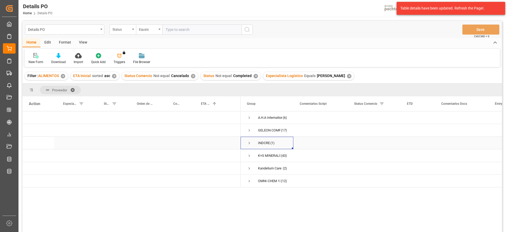
click at [248, 143] on span "Press SPACE to select this row." at bounding box center [249, 143] width 5 height 5
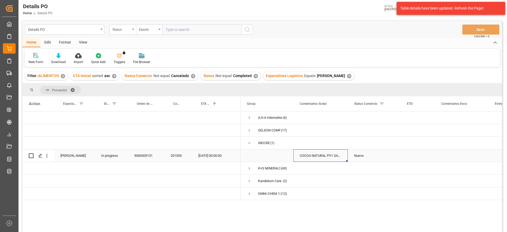
click at [323, 155] on div "COCOA NATURAL PV1 SAC 25 KG (69971) COCOA ALCALINA PV4 SAC 25 KG (69941) COCOA …" at bounding box center [320, 155] width 54 height 12
click at [249, 143] on span "Press SPACE to select this row." at bounding box center [249, 143] width 5 height 5
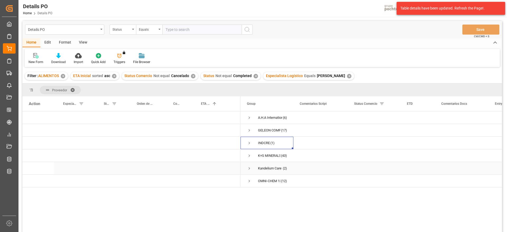
click at [249, 168] on span "Press SPACE to select this row." at bounding box center [249, 168] width 5 height 5
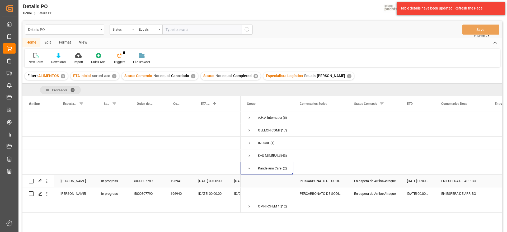
click at [412, 184] on div "20-09-2025 00:00:00" at bounding box center [417, 181] width 34 height 12
click at [209, 181] on div "10-10-2025 00:00:00" at bounding box center [210, 181] width 36 height 12
click at [250, 169] on span "Press SPACE to select this row." at bounding box center [249, 168] width 5 height 5
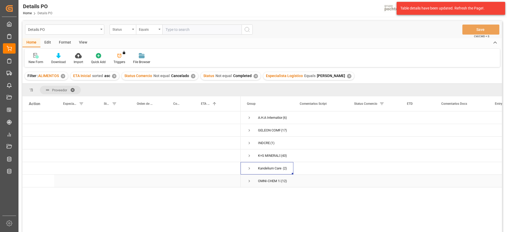
click at [248, 181] on span "Press SPACE to select this row." at bounding box center [249, 181] width 5 height 5
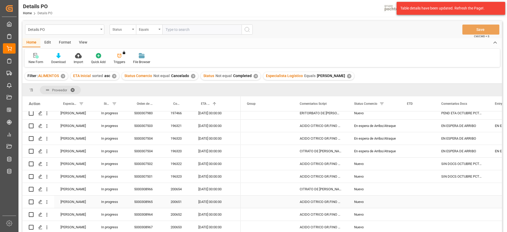
scroll to position [33, 0]
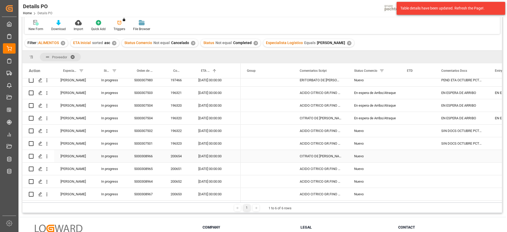
click at [451, 160] on div "Press SPACE to select this row." at bounding box center [462, 156] width 54 height 12
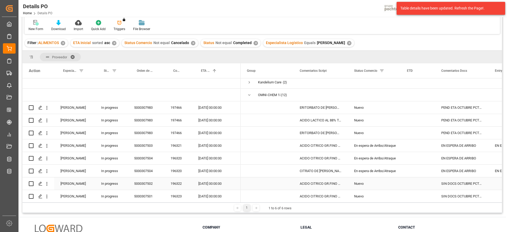
scroll to position [42, 0]
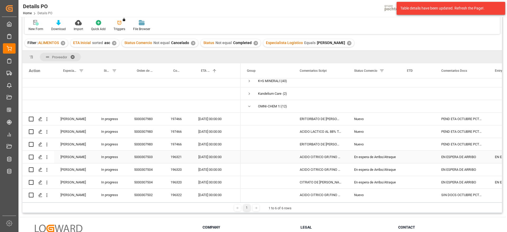
click at [393, 156] on div "En espera de Arribo/Atraque" at bounding box center [374, 157] width 40 height 12
click at [315, 153] on div "ACIDO CITRICO GR.FINO RZBC SACOS 25 KG (" at bounding box center [320, 157] width 54 height 12
click at [327, 184] on div "CITRATO DE SODIO RZBC S-25 KG IMP (65502" at bounding box center [320, 182] width 54 height 12
click at [217, 157] on div "[DATE] 00:00:00" at bounding box center [210, 157] width 36 height 12
click at [219, 179] on div "[DATE] 00:00:00" at bounding box center [210, 182] width 36 height 12
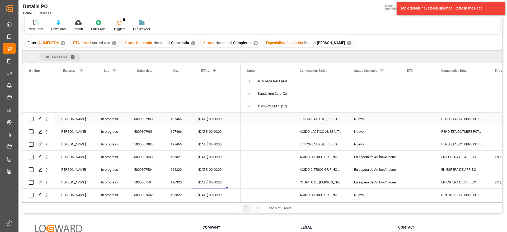
click at [180, 118] on div "197466" at bounding box center [178, 119] width 28 height 12
click at [474, 122] on div "PEND ETA OCTUBRE PCT3217" at bounding box center [462, 119] width 54 height 12
click at [466, 143] on div "PEND ETA OCTUBRE PCT3217" at bounding box center [462, 144] width 54 height 12
click at [466, 117] on div "PEND ETA OCTUBRE PCT3217" at bounding box center [462, 119] width 54 height 12
click at [365, 139] on div "Nuevo" at bounding box center [374, 144] width 40 height 12
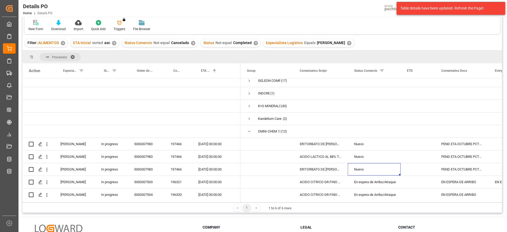
scroll to position [9, 0]
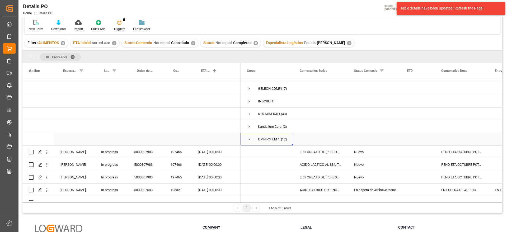
click at [249, 138] on span "Press SPACE to select this row." at bounding box center [249, 139] width 5 height 5
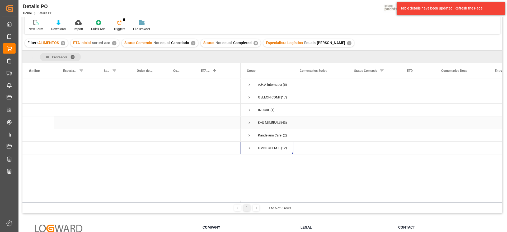
scroll to position [0, 0]
click at [249, 121] on span "Press SPACE to select this row." at bounding box center [249, 122] width 5 height 5
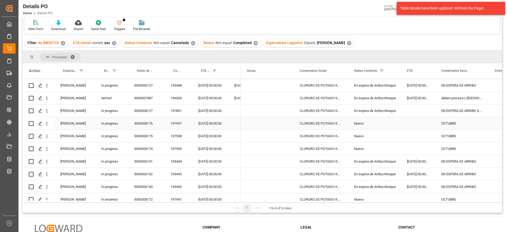
scroll to position [99, 0]
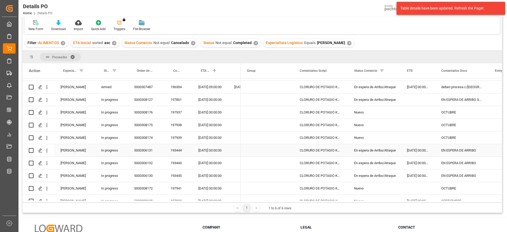
click at [381, 144] on div "En espera de Arribo/Atraque" at bounding box center [374, 150] width 40 height 12
click at [377, 86] on div "En espera de Arribo/Atraque" at bounding box center [374, 87] width 40 height 12
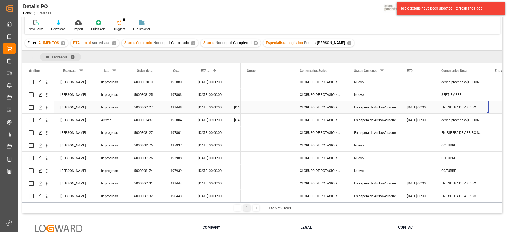
click at [452, 107] on div "EN ESPERA DE ARRIBO" at bounding box center [462, 107] width 54 height 12
click at [455, 121] on div "deben procesa c/alemania SEPTIEMBRE" at bounding box center [462, 120] width 54 height 12
click at [180, 119] on div "196304" at bounding box center [178, 120] width 28 height 12
click at [449, 117] on div "deben procesa c/alemania SEPTIEMBRE" at bounding box center [462, 120] width 54 height 12
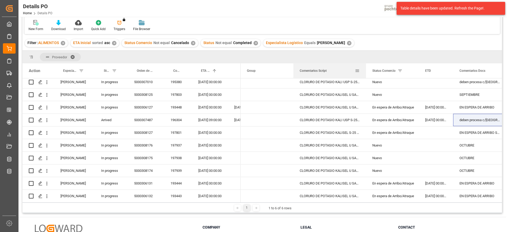
drag, startPoint x: 347, startPoint y: 70, endPoint x: 365, endPoint y: 70, distance: 18.2
click at [365, 70] on div at bounding box center [366, 70] width 2 height 15
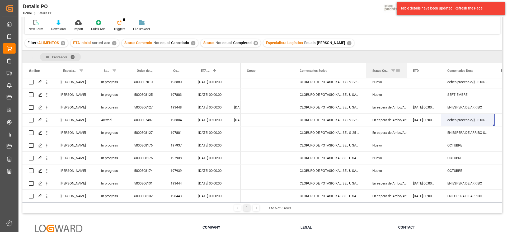
drag, startPoint x: 418, startPoint y: 69, endPoint x: 406, endPoint y: 69, distance: 12.1
click at [406, 69] on div at bounding box center [406, 70] width 2 height 15
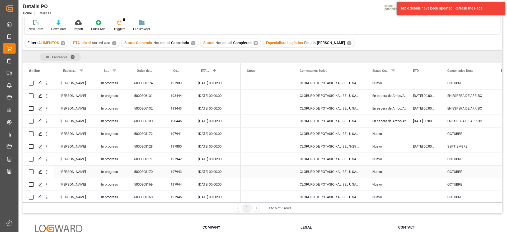
scroll to position [165, 0]
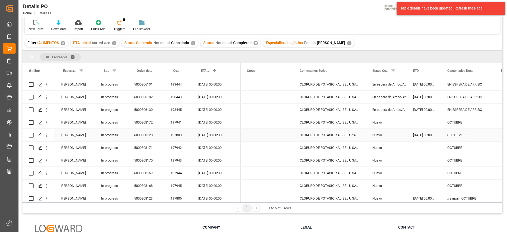
click at [419, 136] on div "29-09-2025 00:00:00" at bounding box center [423, 135] width 34 height 12
click at [385, 135] on div "Nuevo" at bounding box center [386, 135] width 28 height 12
click at [431, 135] on div "29-09-2025 00:00:00" at bounding box center [423, 135] width 34 height 12
click at [433, 135] on div "29-09-2025 00:00:00" at bounding box center [423, 135] width 34 height 12
click at [206, 139] on div "15-10-2025 00:00:00" at bounding box center [210, 135] width 36 height 12
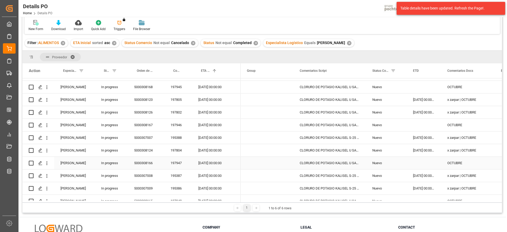
scroll to position [264, 0]
click at [459, 99] on div "x zarpar | OCTUBRE" at bounding box center [468, 99] width 54 height 12
click at [461, 112] on div "x zarpar | OCTUBRE" at bounding box center [468, 112] width 54 height 12
click at [457, 100] on div "x zarpar | OCTUBRE" at bounding box center [468, 99] width 54 height 12
click at [459, 109] on div "x zarpar | OCTUBRE" at bounding box center [468, 112] width 54 height 12
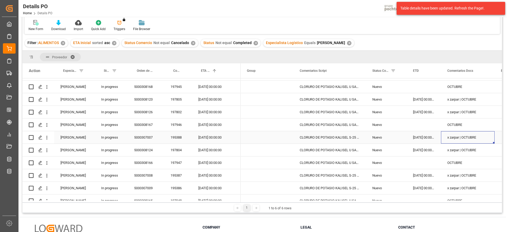
click at [460, 137] on div "x zarpar | OCTUBRE" at bounding box center [468, 137] width 54 height 12
click at [455, 151] on div "x zarpar | OCTUBRE" at bounding box center [468, 150] width 54 height 12
click at [428, 125] on div "Press SPACE to select this row." at bounding box center [423, 124] width 34 height 12
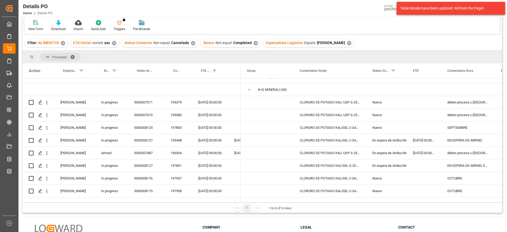
scroll to position [0, 0]
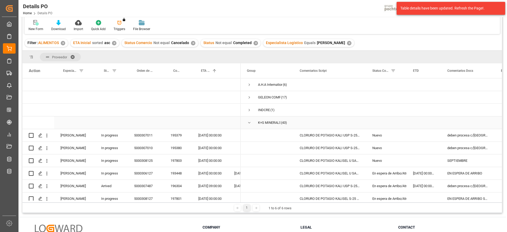
click at [248, 122] on span "Press SPACE to select this row." at bounding box center [249, 122] width 5 height 5
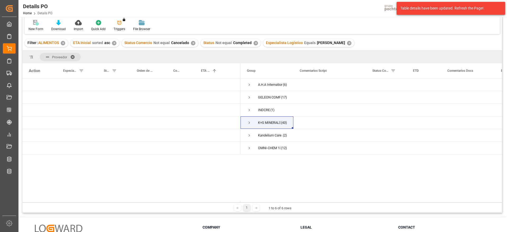
click at [251, 179] on div "A.H.A International Co., Ltd (6) GELEON COMPANY SA (17) INDCRE (1) K+S MINERALS…" at bounding box center [370, 140] width 261 height 124
click at [354, 131] on div "Press SPACE to select this row." at bounding box center [329, 135] width 73 height 12
click at [256, 146] on span "OMNI-CHEM 136 LLC (12)" at bounding box center [267, 148] width 40 height 12
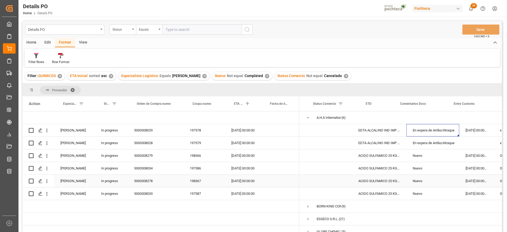
scroll to position [0, 100]
